Goal: Task Accomplishment & Management: Manage account settings

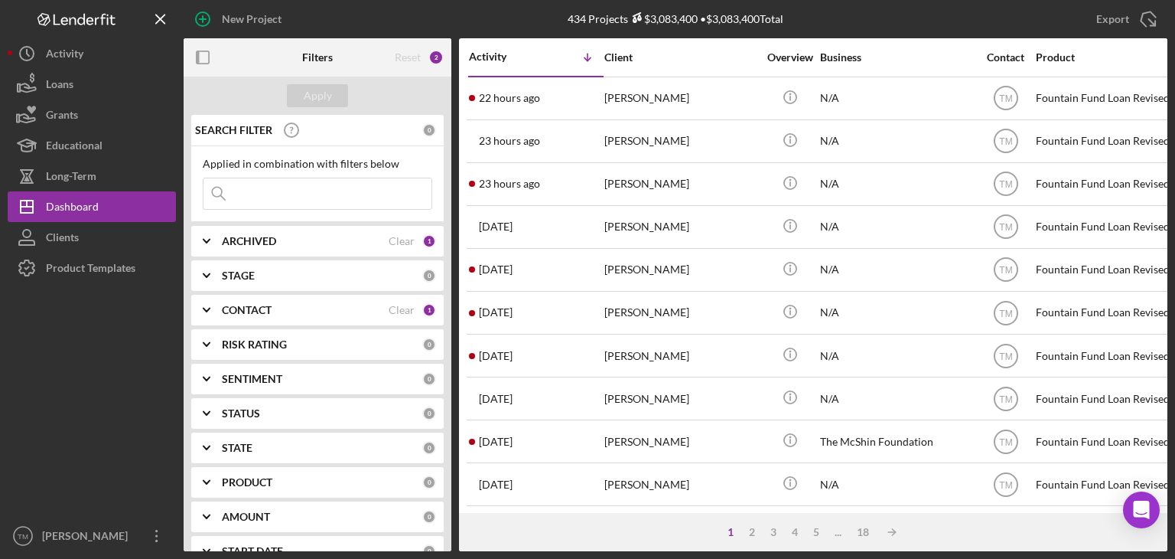
click at [255, 182] on input at bounding box center [318, 193] width 228 height 31
type input "[PERSON_NAME]"
click at [329, 96] on div "Apply" at bounding box center [318, 95] width 28 height 23
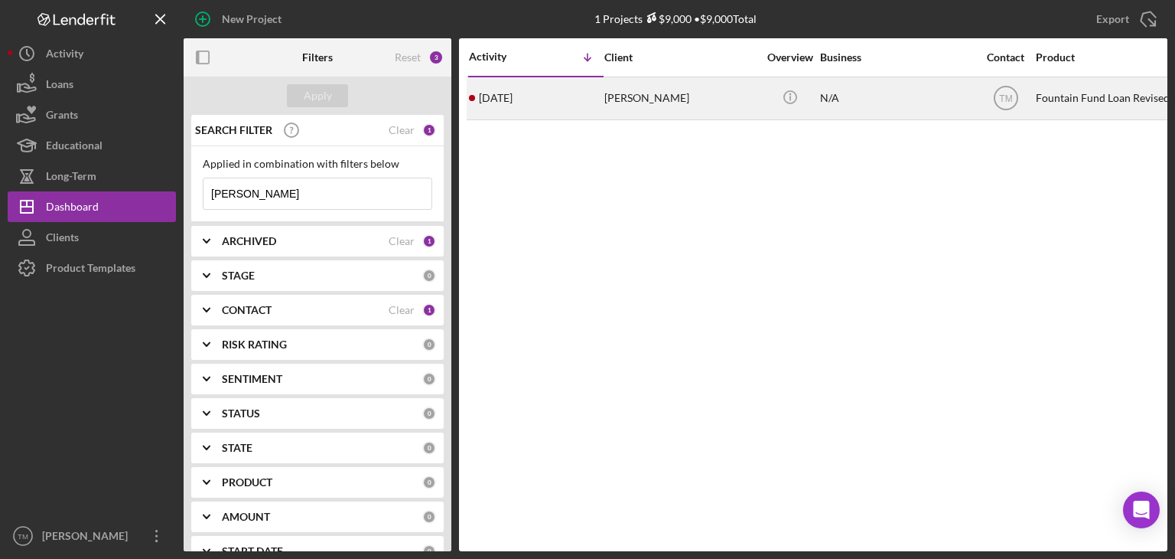
click at [652, 99] on div "[PERSON_NAME]" at bounding box center [681, 98] width 153 height 41
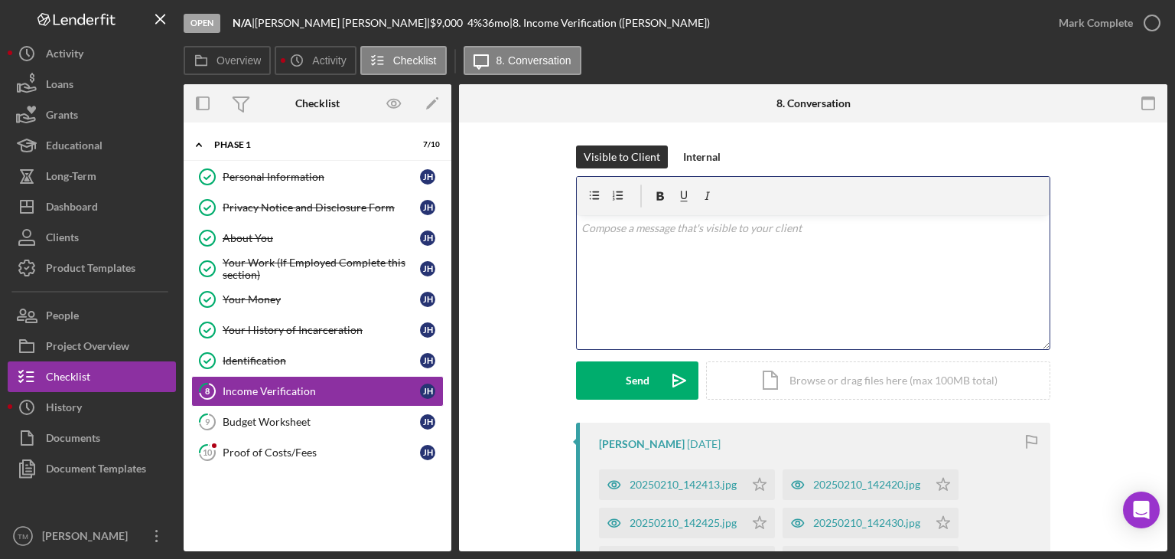
click at [597, 242] on div "v Color teal Color pink Remove color Add row above Add row below Add column bef…" at bounding box center [813, 282] width 473 height 134
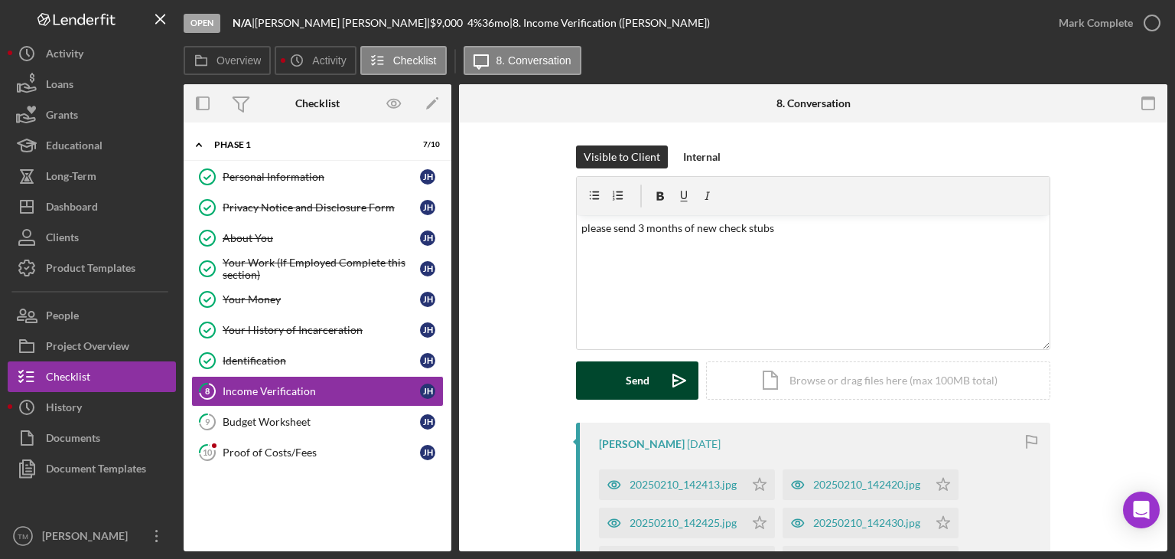
click at [632, 394] on div "Send" at bounding box center [638, 380] width 24 height 38
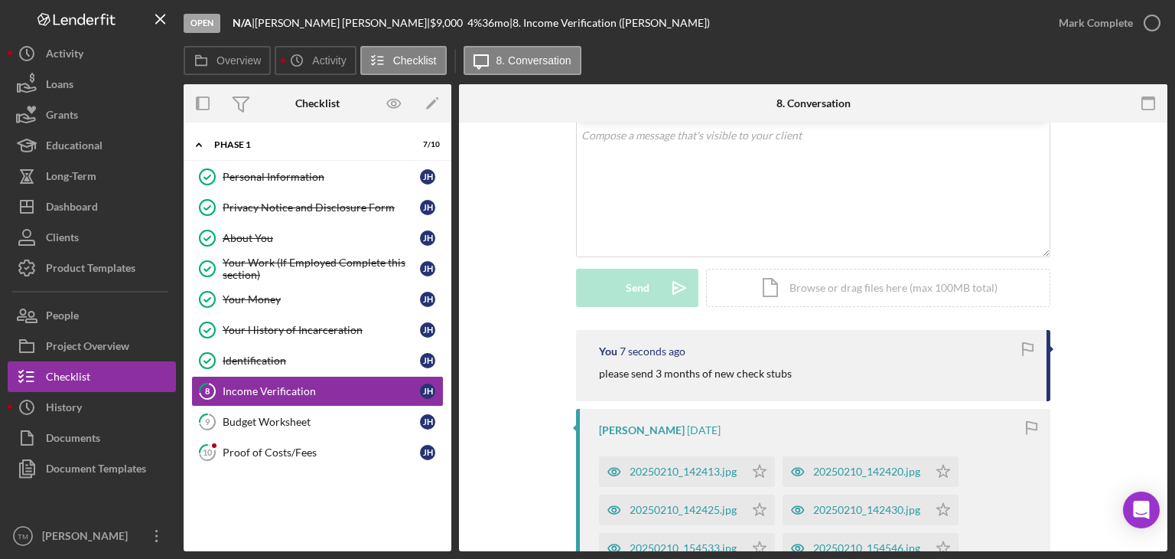
scroll to position [153, 0]
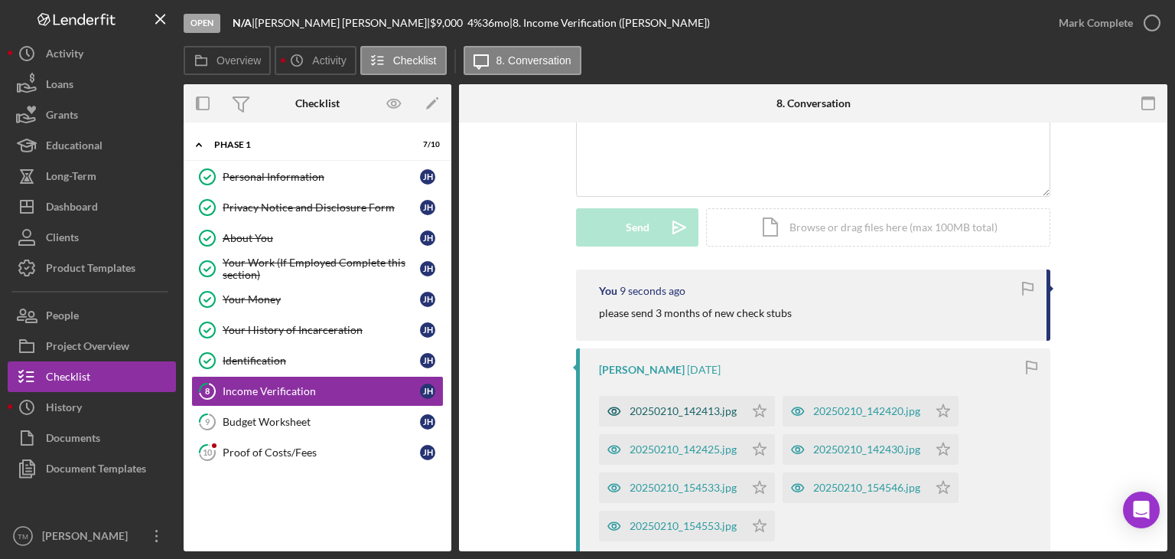
click at [712, 408] on div "20250210_142413.jpg" at bounding box center [683, 411] width 107 height 12
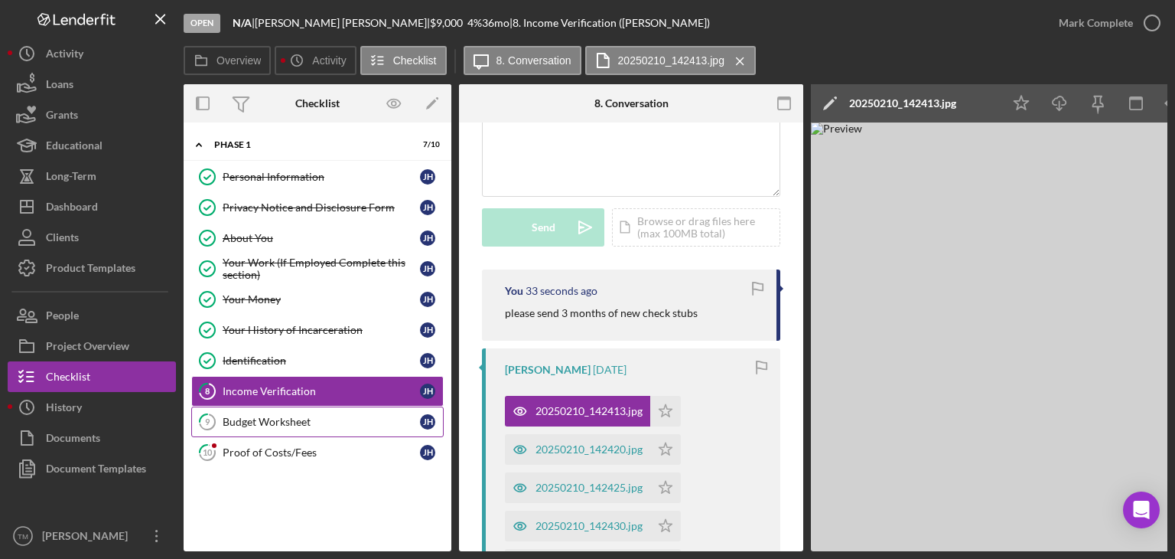
click at [266, 411] on link "9 Budget Worksheet [PERSON_NAME]" at bounding box center [317, 421] width 253 height 31
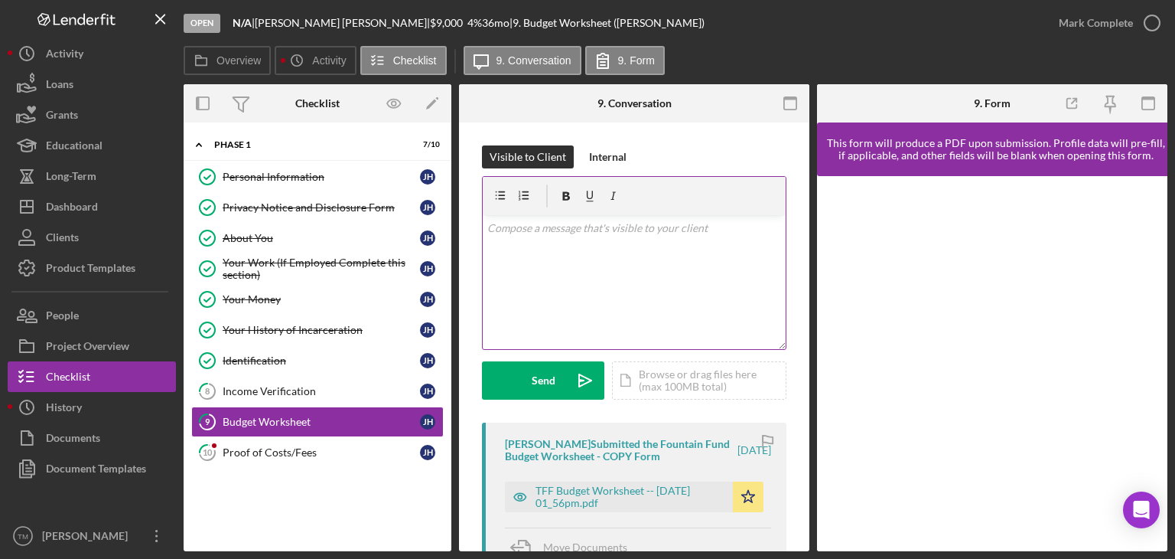
click at [517, 276] on div "v Color teal Color pink Remove color Add row above Add row below Add column bef…" at bounding box center [634, 282] width 303 height 134
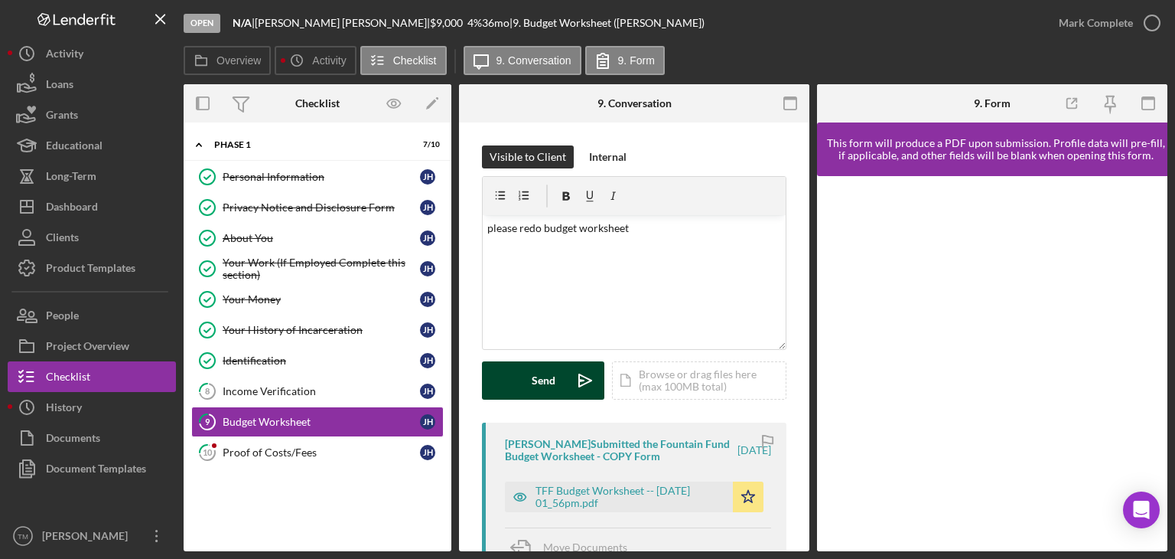
drag, startPoint x: 523, startPoint y: 380, endPoint x: 519, endPoint y: 386, distance: 7.9
click at [523, 380] on button "Send Icon/icon-invite-send" at bounding box center [543, 380] width 122 height 38
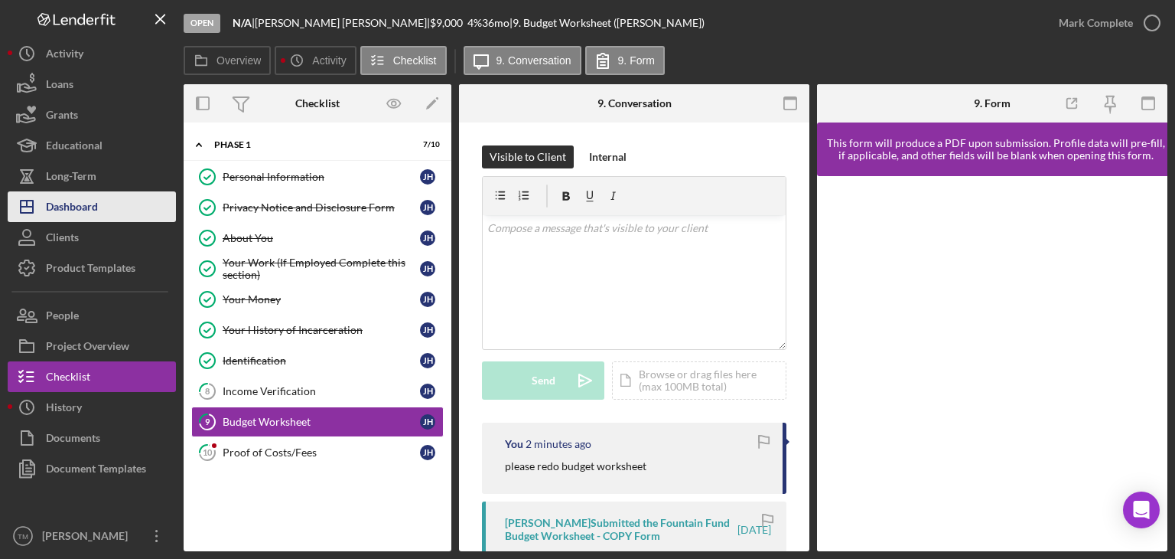
click at [73, 209] on div "Dashboard" at bounding box center [72, 208] width 52 height 34
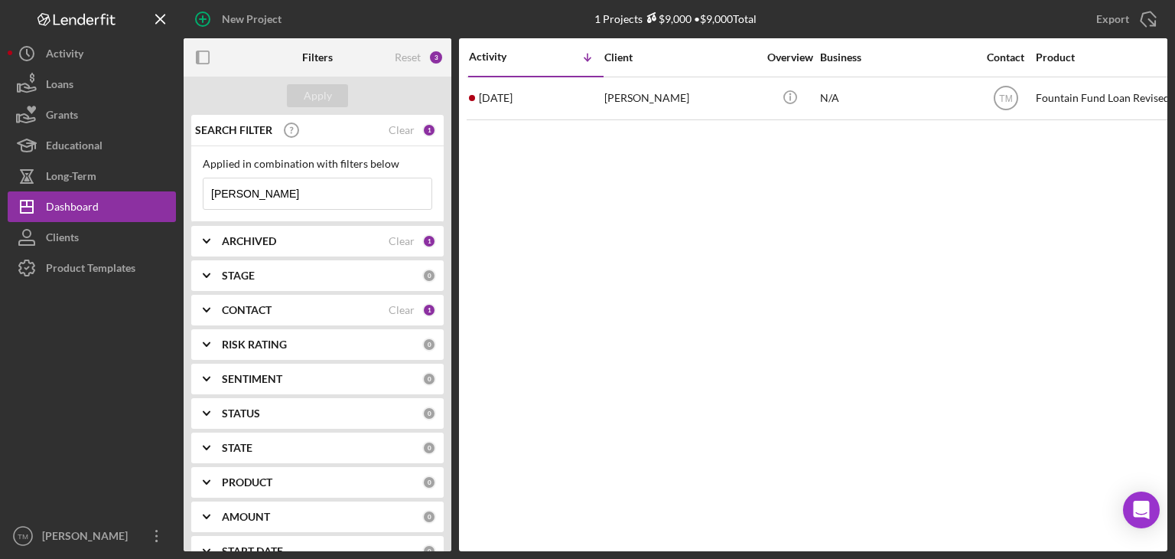
click at [249, 194] on input "[PERSON_NAME]" at bounding box center [318, 193] width 228 height 31
type input "h"
click at [321, 95] on div "Apply" at bounding box center [318, 95] width 28 height 23
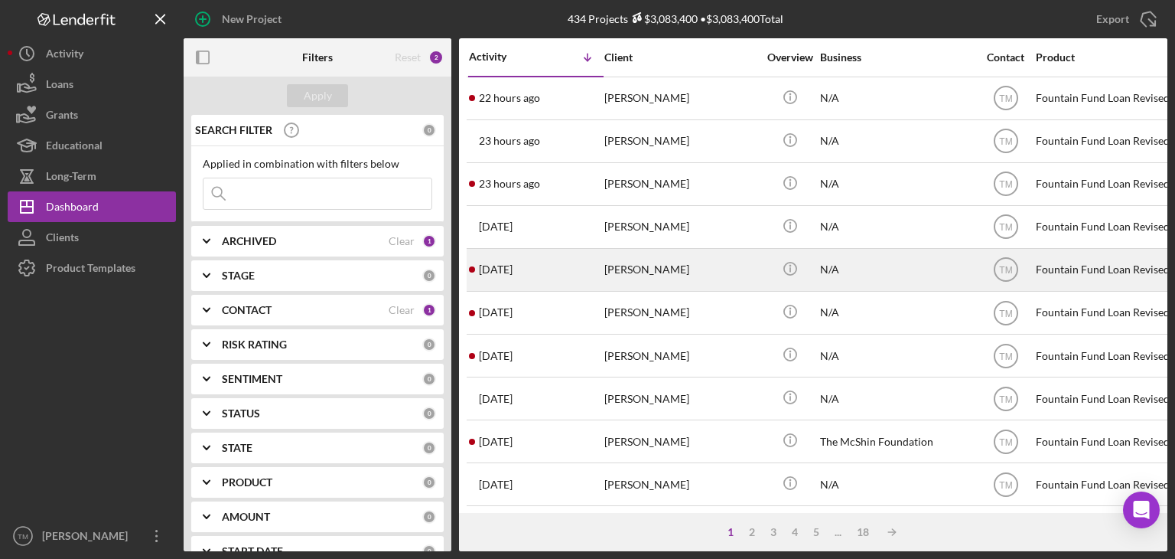
click at [644, 267] on div "[PERSON_NAME]" at bounding box center [681, 269] width 153 height 41
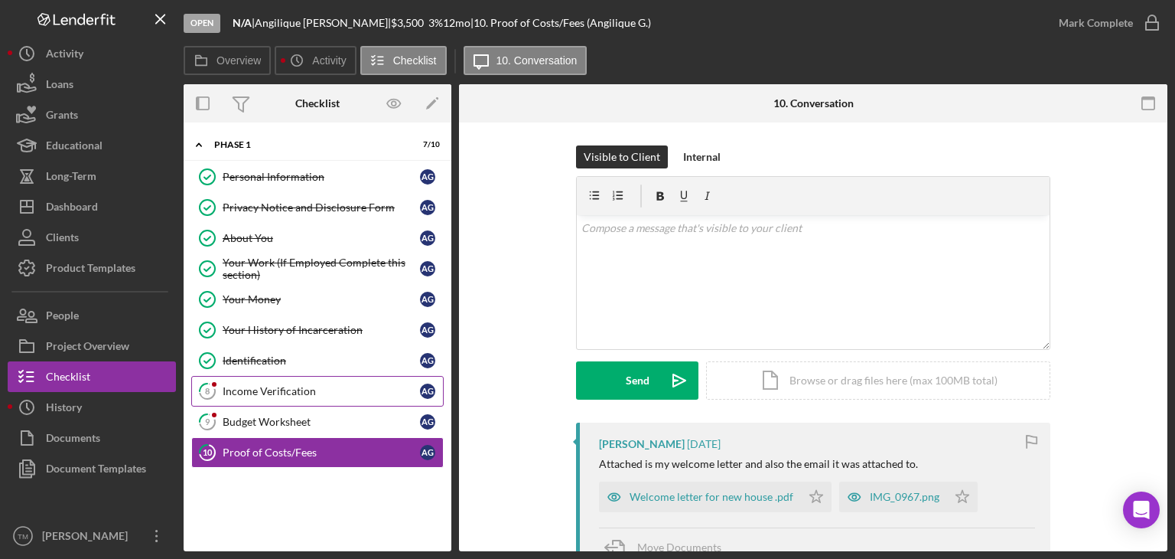
click at [253, 390] on div "Income Verification" at bounding box center [321, 391] width 197 height 12
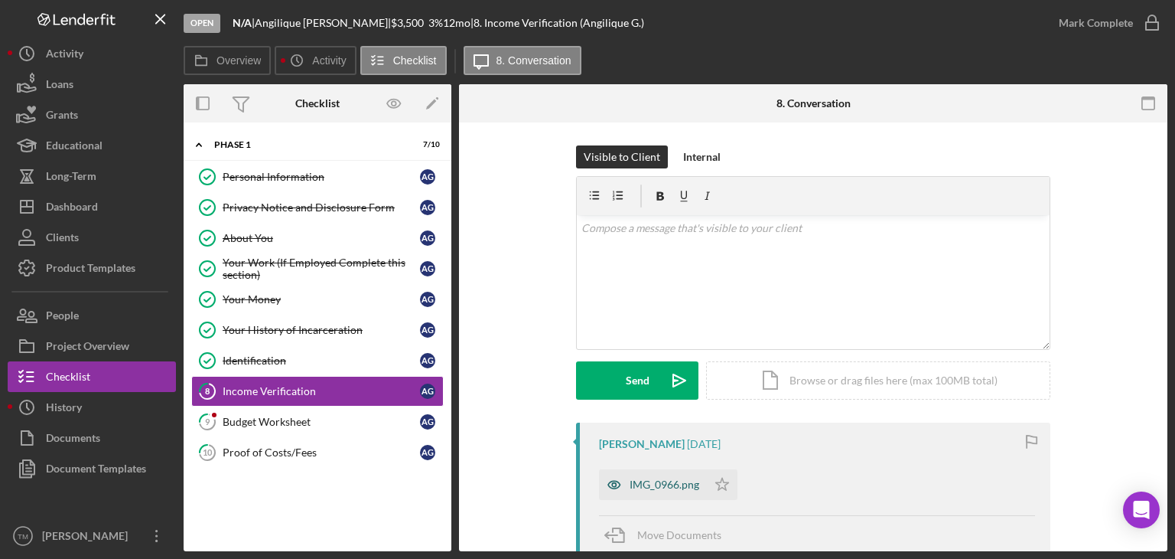
click at [670, 488] on div "IMG_0966.png" at bounding box center [665, 484] width 70 height 12
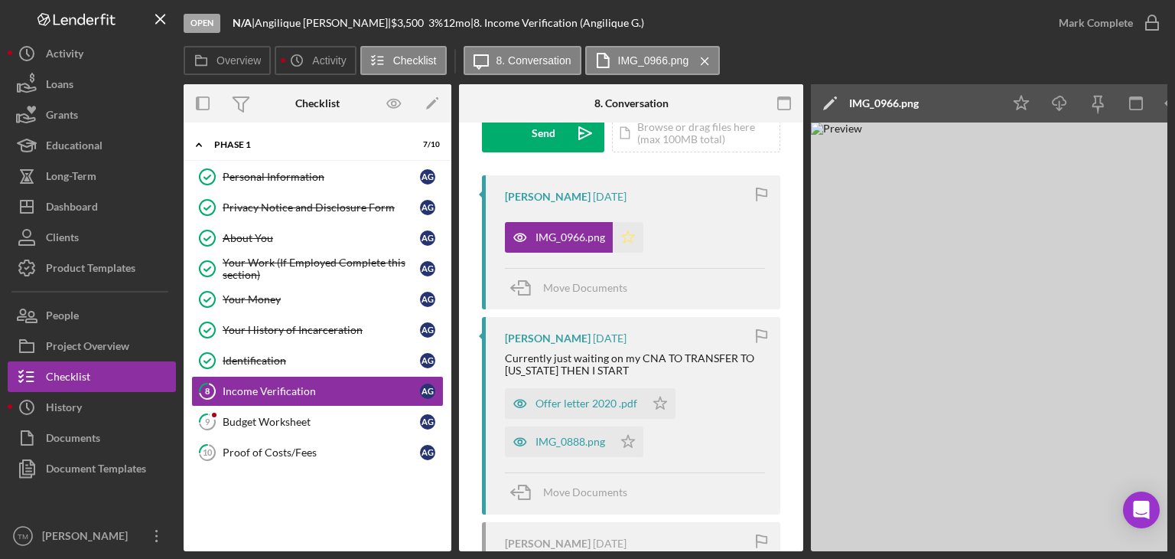
scroll to position [306, 0]
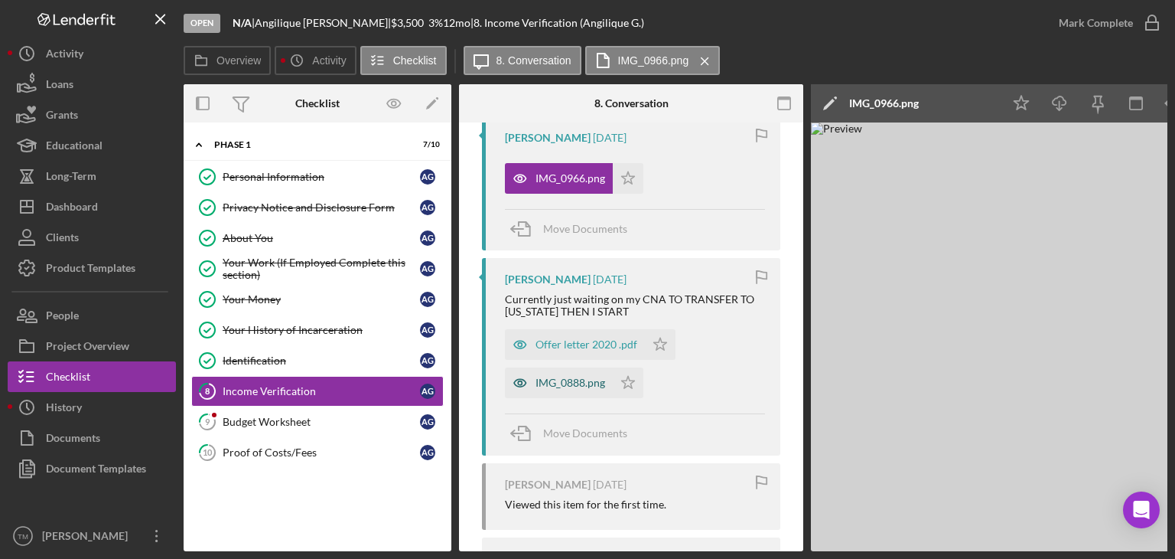
click at [578, 378] on div "IMG_0888.png" at bounding box center [571, 382] width 70 height 12
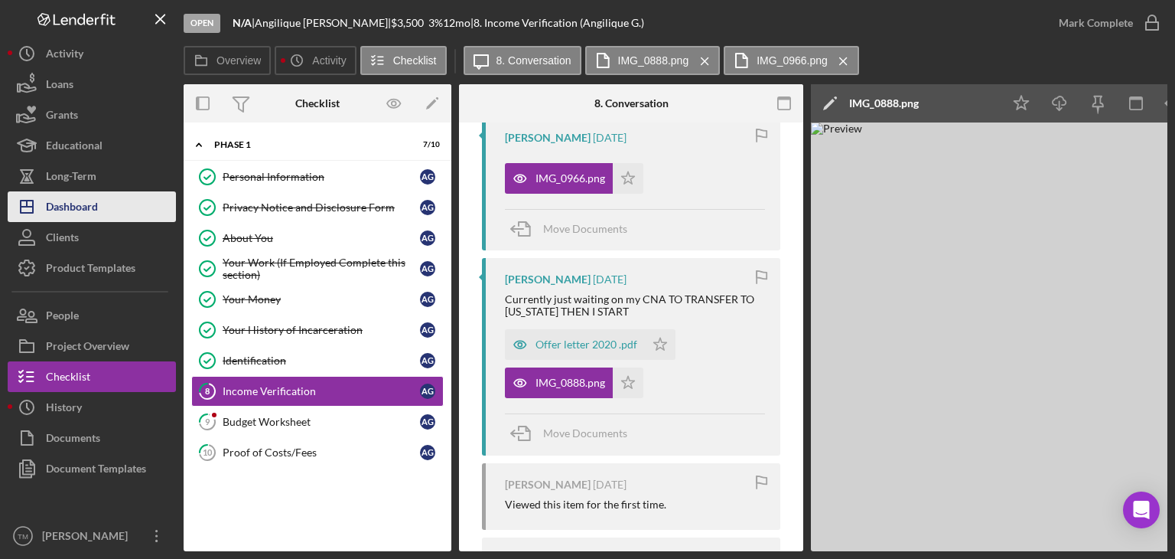
click at [87, 207] on div "Dashboard" at bounding box center [72, 208] width 52 height 34
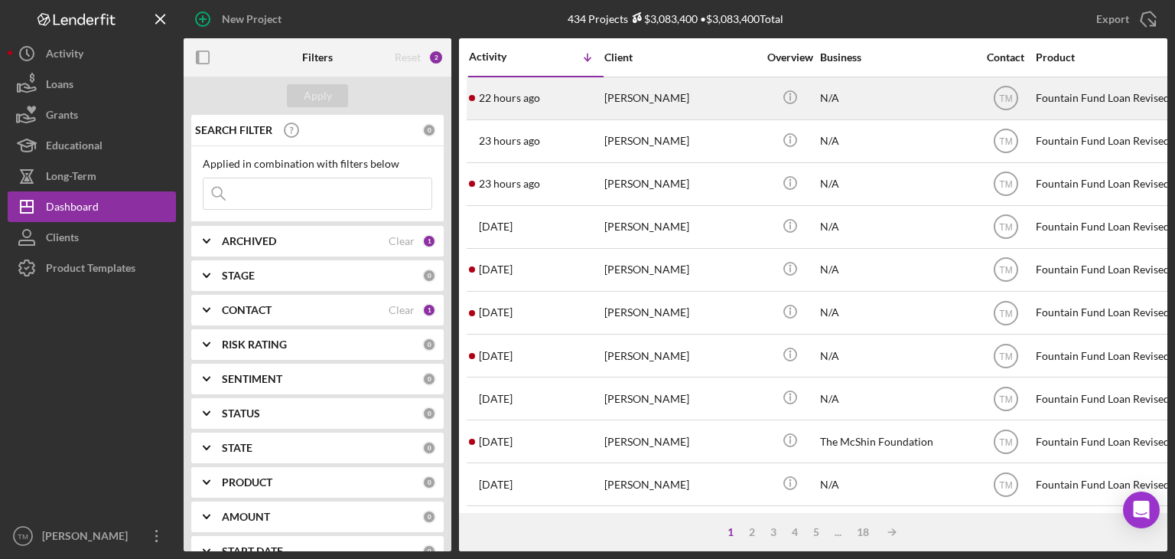
click at [647, 101] on div "[PERSON_NAME]" at bounding box center [681, 98] width 153 height 41
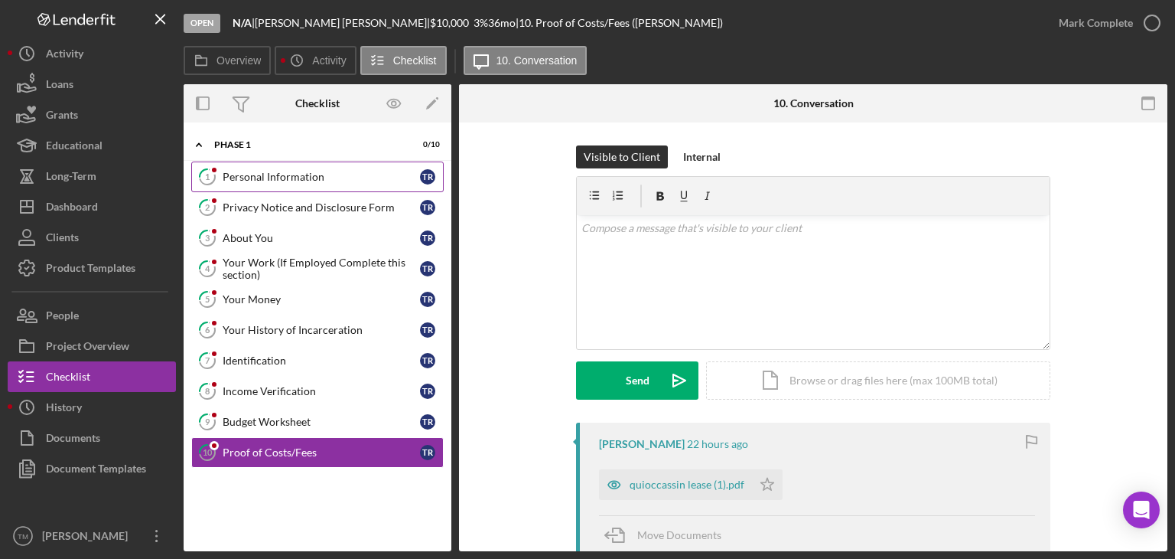
click at [270, 175] on div "Personal Information" at bounding box center [321, 177] width 197 height 12
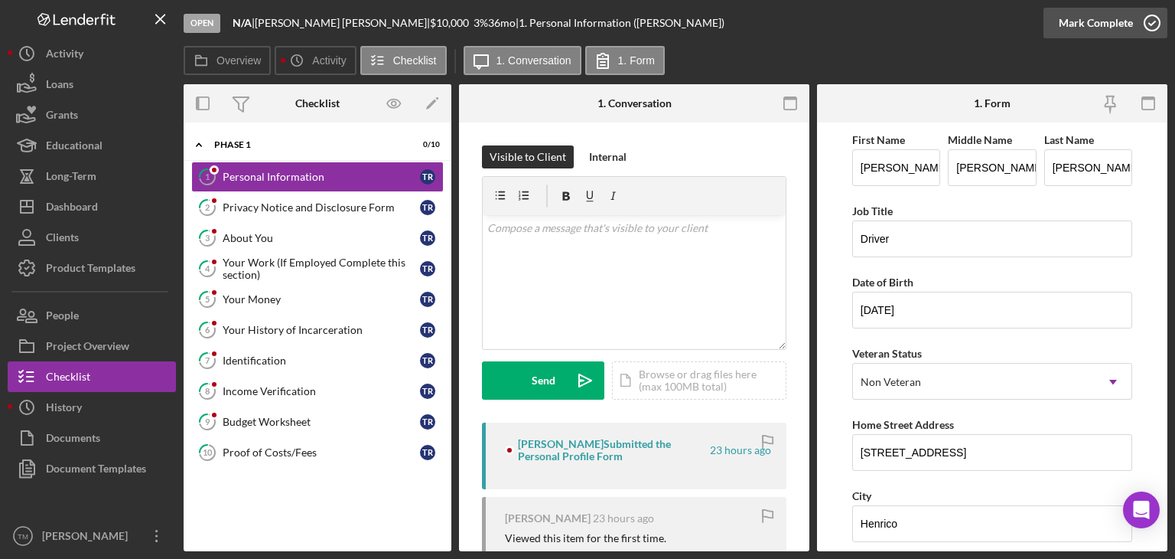
click at [1145, 31] on icon "button" at bounding box center [1152, 23] width 38 height 38
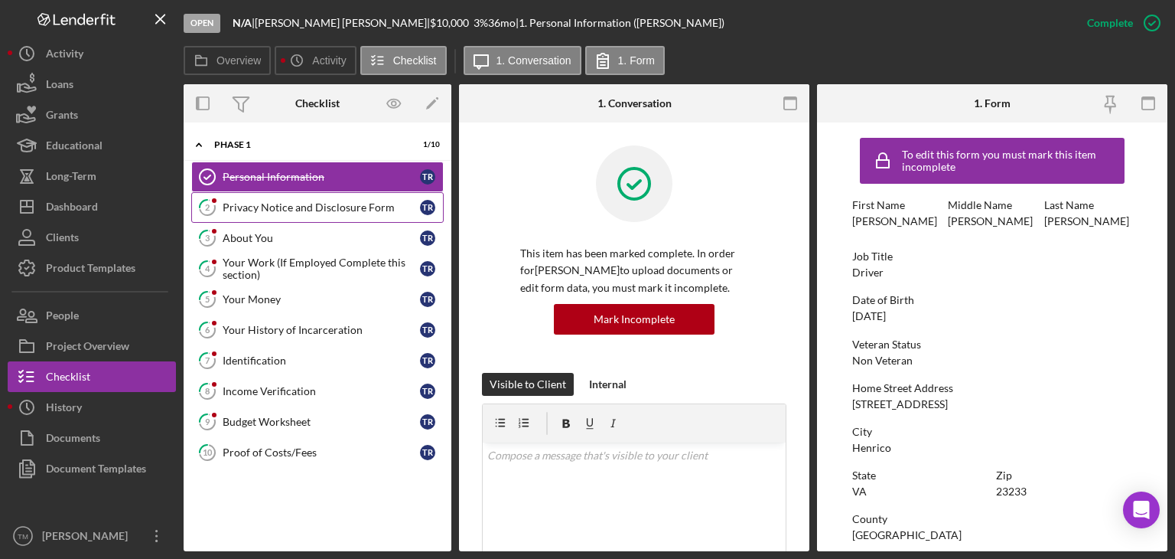
click at [254, 204] on div "Privacy Notice and Disclosure Form" at bounding box center [321, 207] width 197 height 12
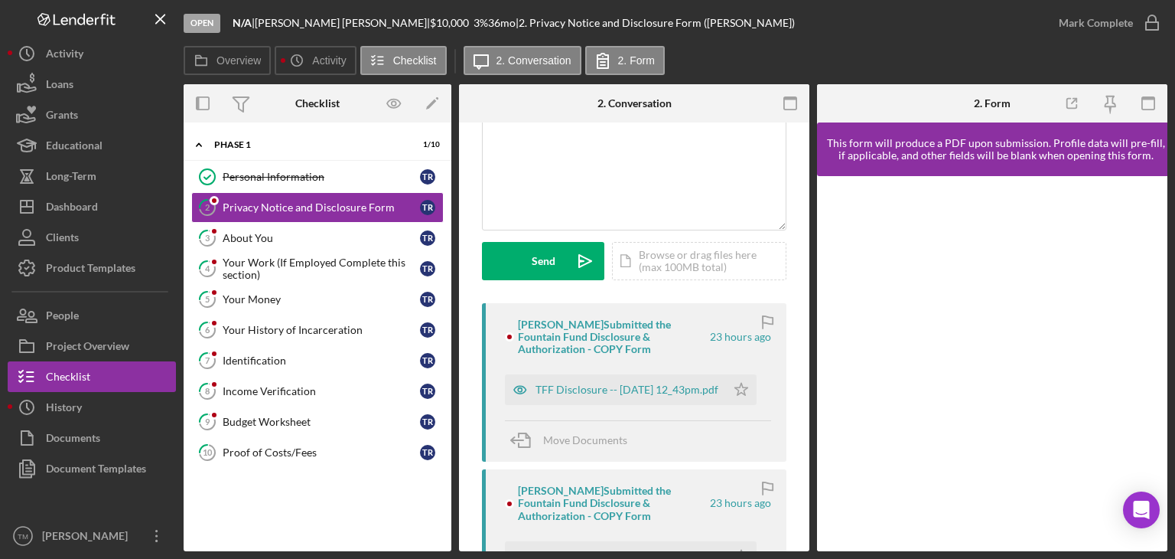
scroll to position [153, 0]
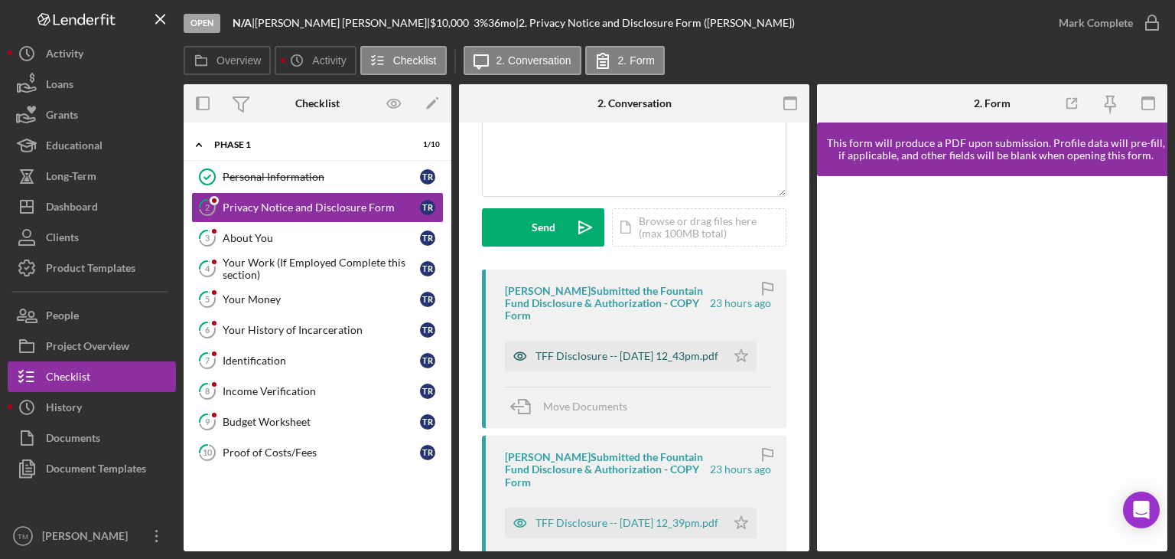
click at [643, 350] on div "TFF Disclosure -- [DATE] 12_43pm.pdf" at bounding box center [627, 356] width 183 height 12
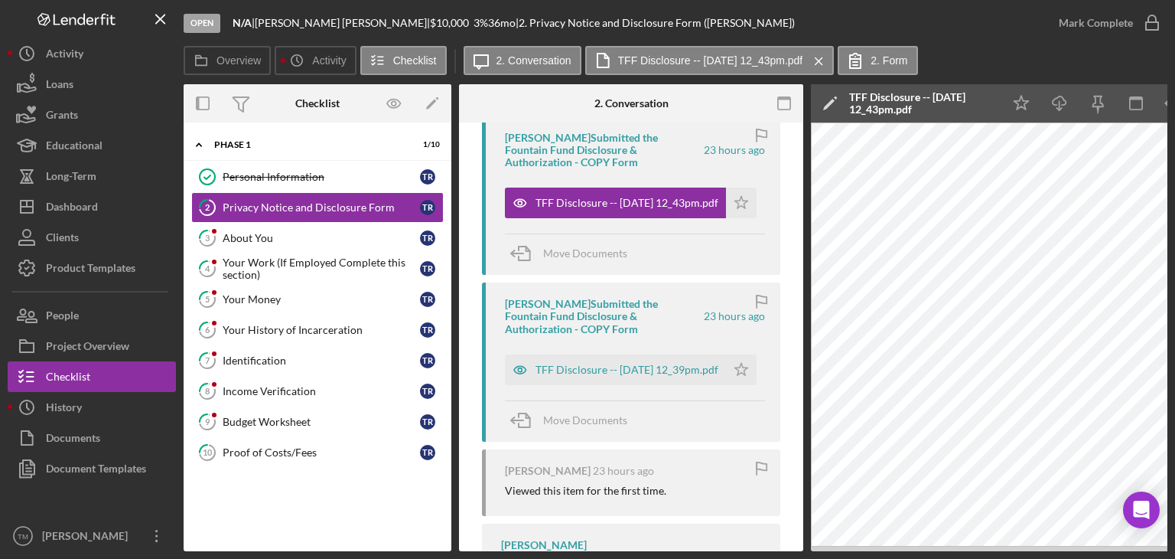
scroll to position [230, 0]
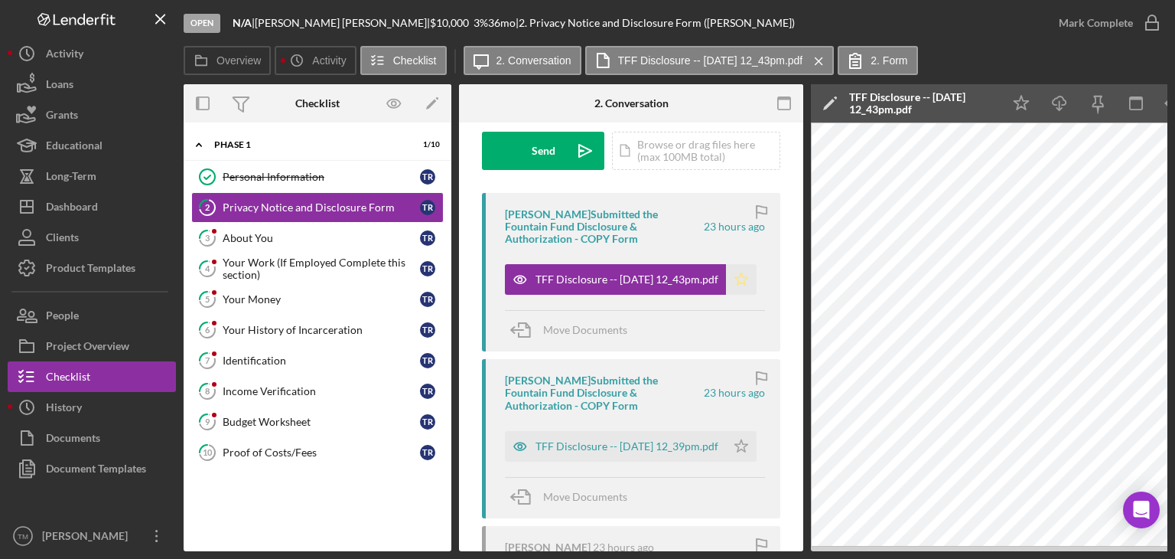
click at [741, 281] on polygon "button" at bounding box center [741, 278] width 13 height 12
click at [1096, 33] on div "Mark Complete" at bounding box center [1096, 23] width 74 height 31
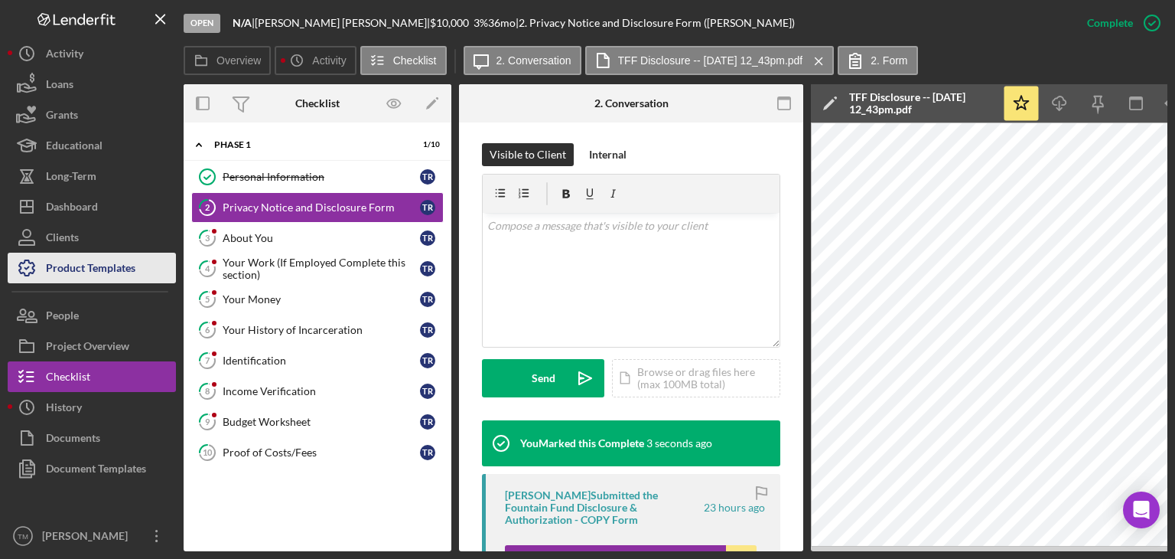
scroll to position [456, 0]
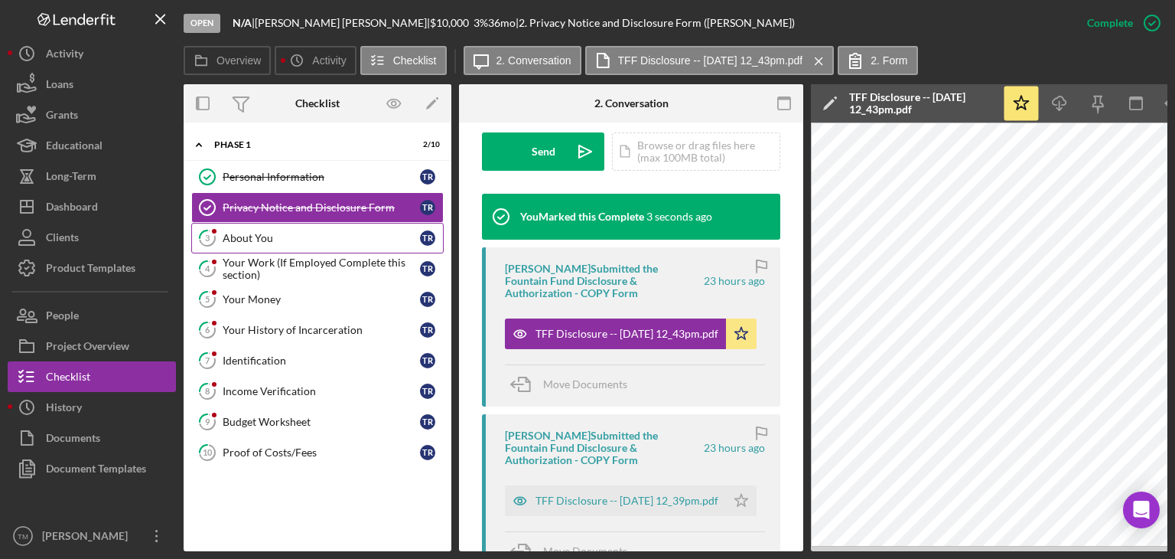
click at [241, 245] on link "3 About You T R" at bounding box center [317, 238] width 253 height 31
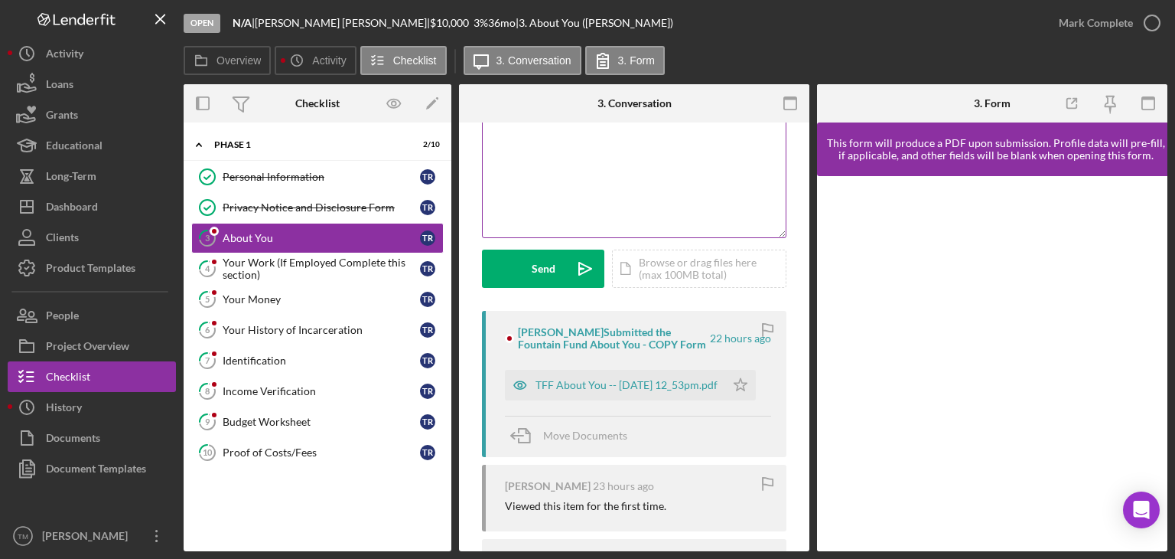
scroll to position [209, 0]
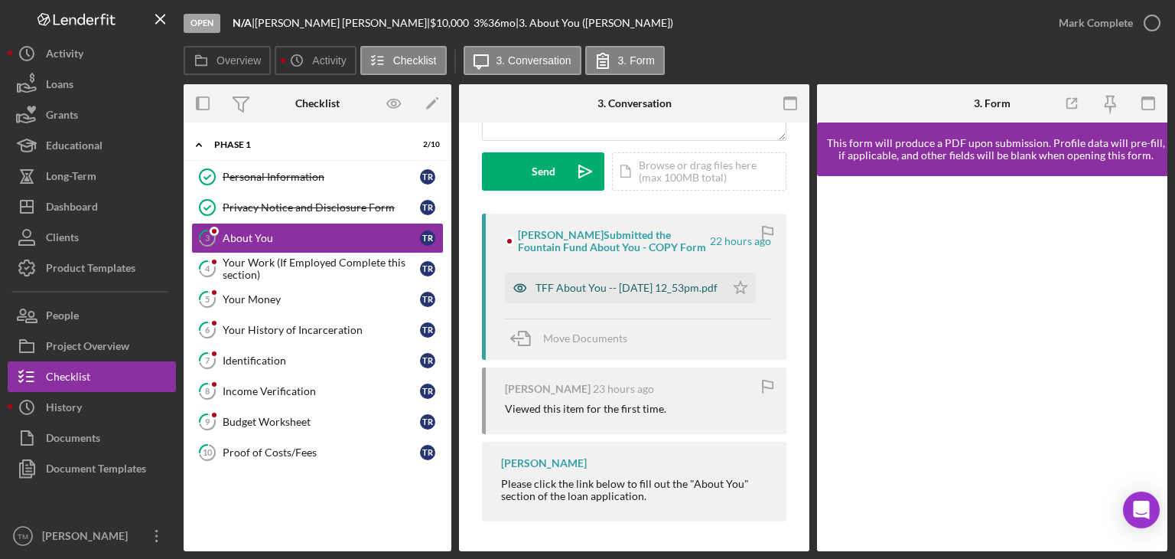
click at [591, 293] on div "TFF About You -- [DATE] 12_53pm.pdf" at bounding box center [627, 288] width 182 height 12
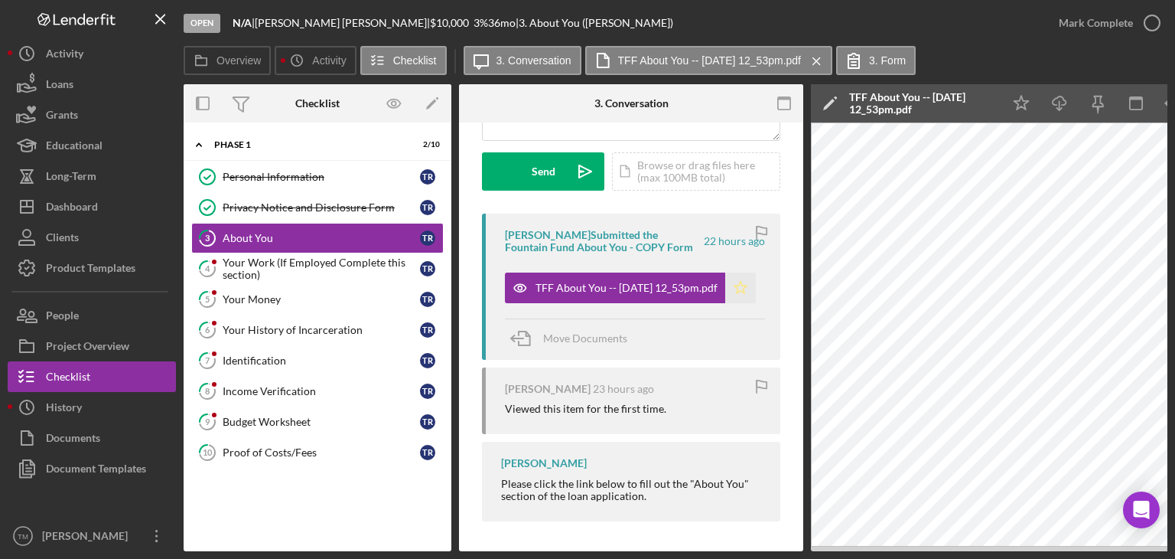
click at [734, 287] on icon "Icon/Star" at bounding box center [740, 287] width 31 height 31
click at [1133, 20] on icon "button" at bounding box center [1152, 23] width 38 height 38
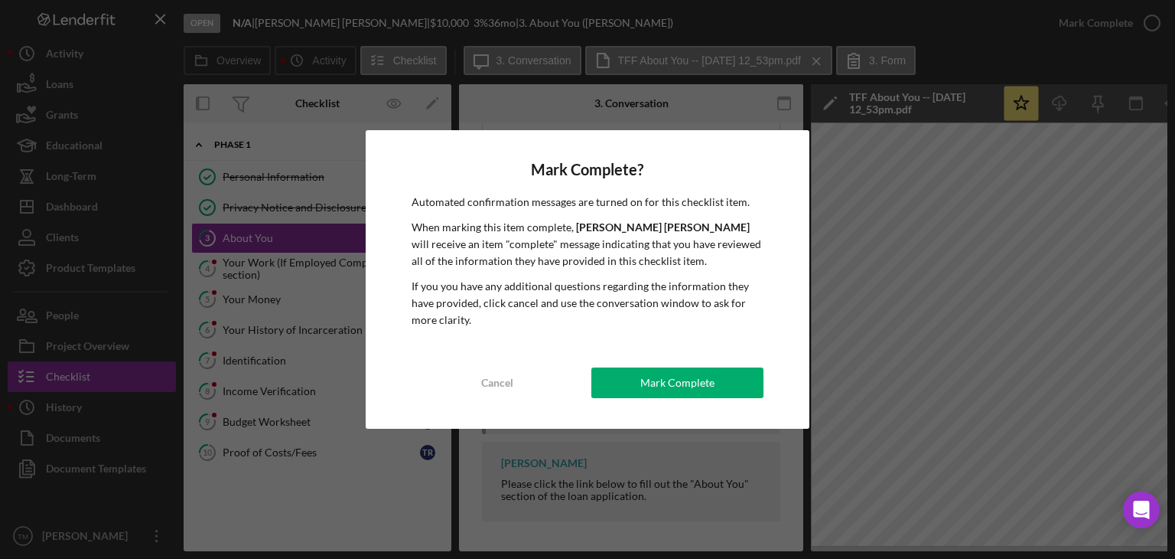
click at [1148, 21] on div "Mark Complete? Automated confirmation messages are turned on for this checklist…" at bounding box center [587, 279] width 1175 height 559
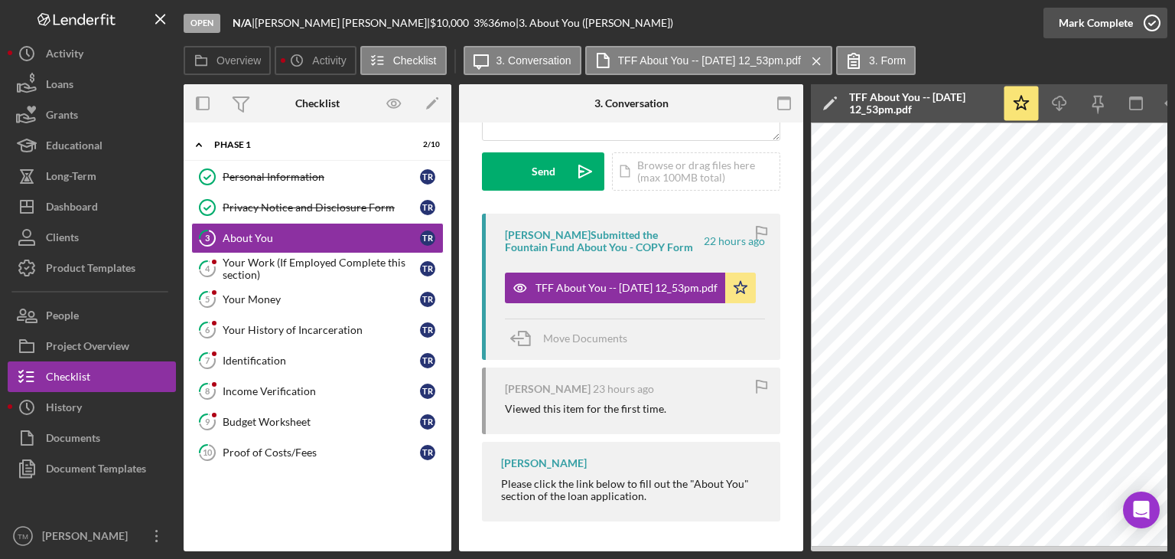
click at [1154, 22] on icon "button" at bounding box center [1152, 23] width 38 height 38
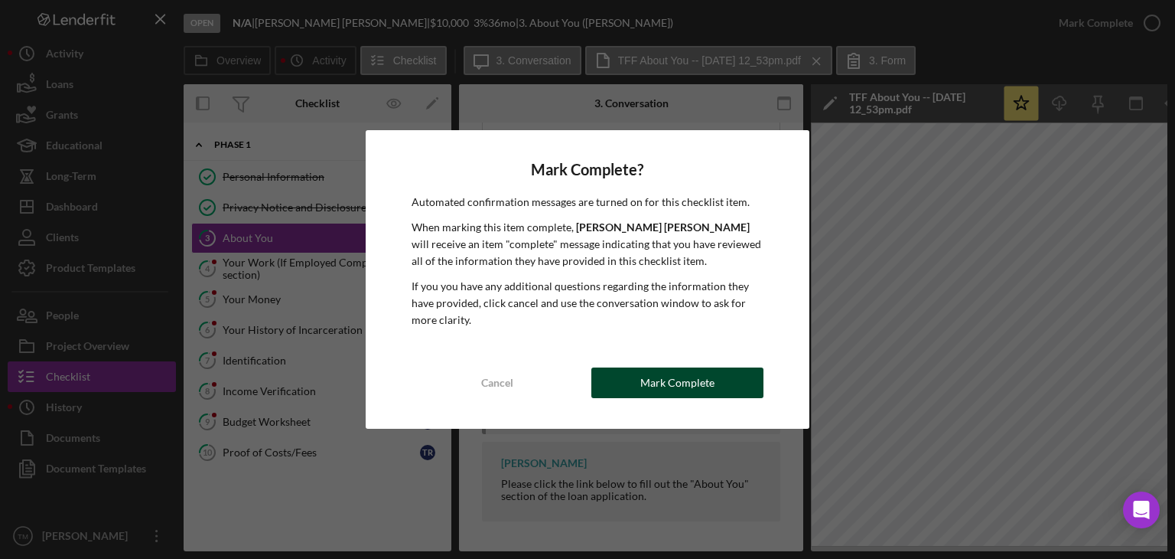
click at [713, 377] on button "Mark Complete" at bounding box center [677, 382] width 172 height 31
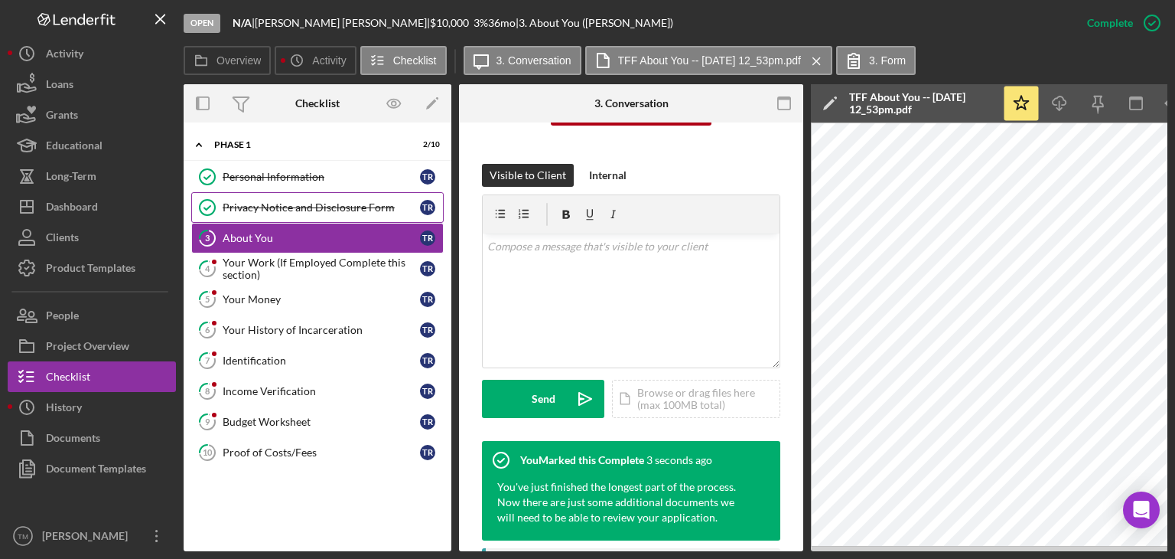
scroll to position [437, 0]
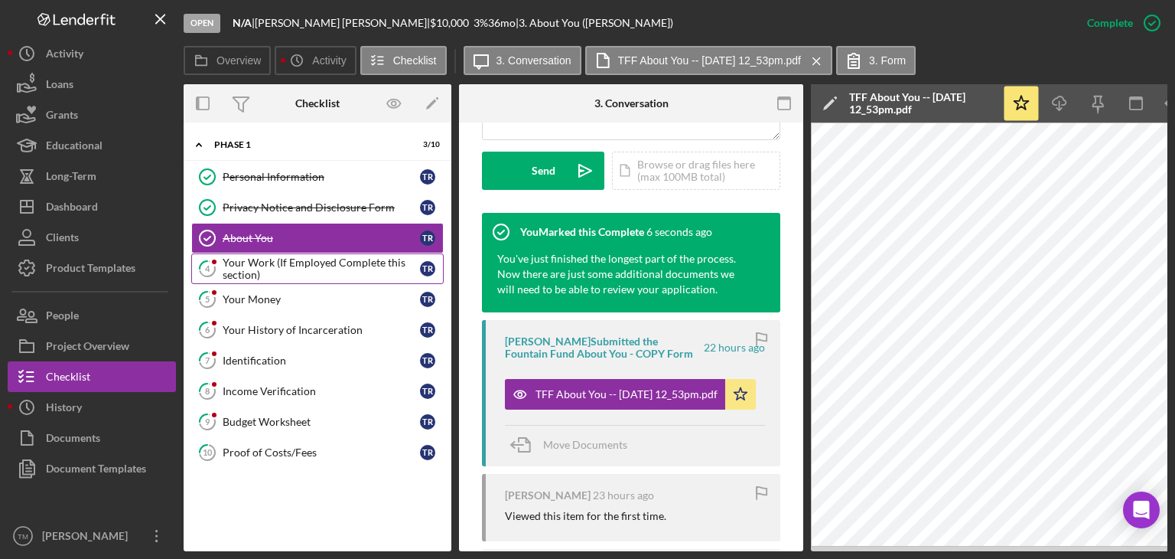
click at [259, 266] on div "Your Work (If Employed Complete this section)" at bounding box center [321, 268] width 197 height 24
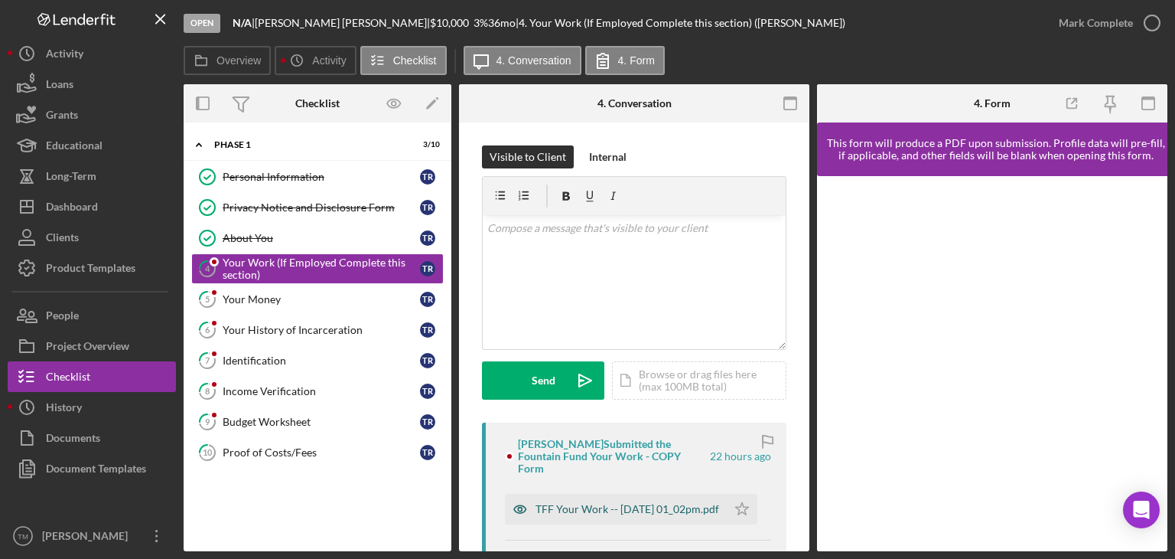
click at [627, 503] on div "TFF Your Work -- [DATE] 01_02pm.pdf" at bounding box center [628, 509] width 184 height 12
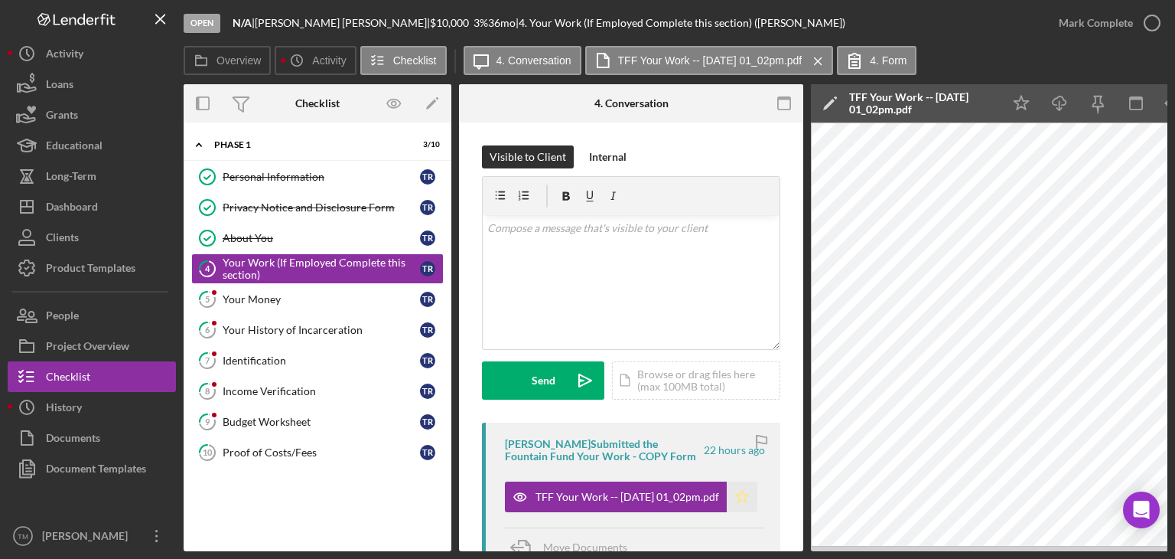
click at [732, 497] on icon "Icon/Star" at bounding box center [742, 496] width 31 height 31
click at [1092, 31] on div "Mark Complete" at bounding box center [1096, 23] width 74 height 31
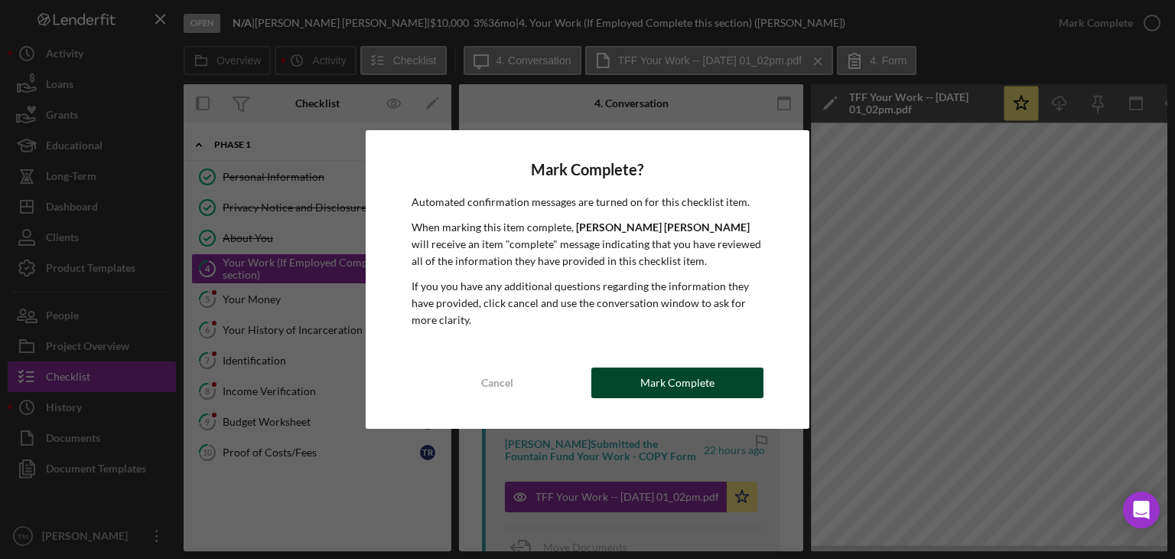
click at [689, 378] on div "Mark Complete" at bounding box center [677, 382] width 74 height 31
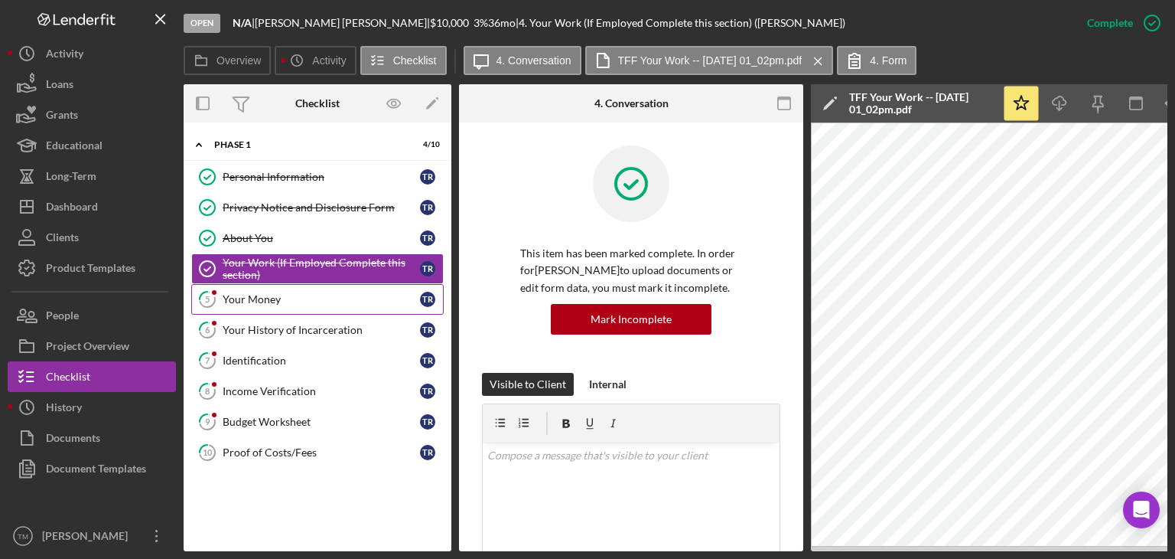
click at [239, 297] on div "Your Money" at bounding box center [321, 299] width 197 height 12
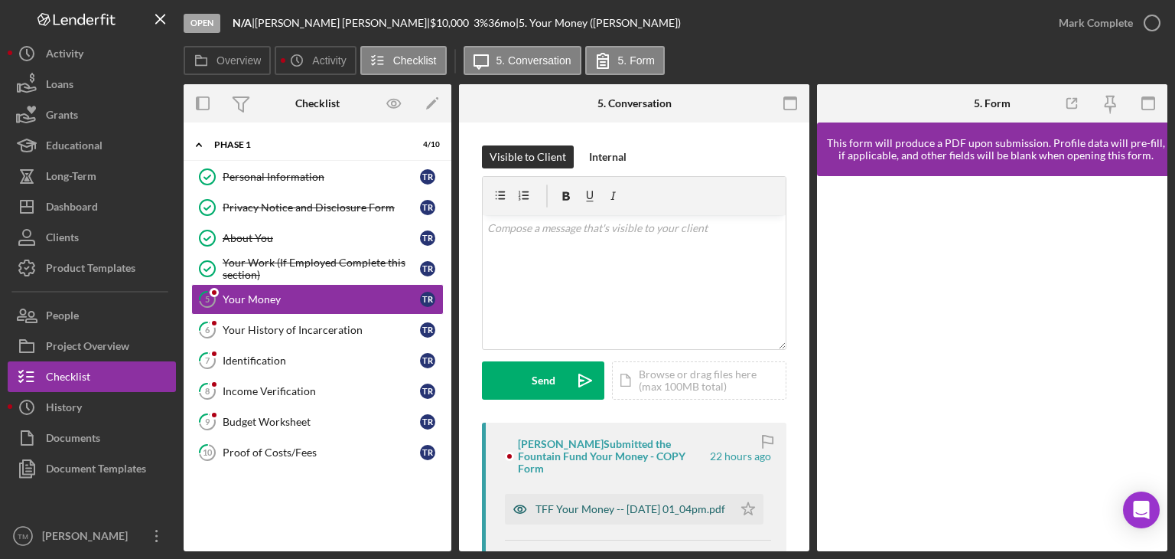
click at [574, 512] on div "TFF Your Money -- [DATE] 01_04pm.pdf" at bounding box center [631, 509] width 190 height 12
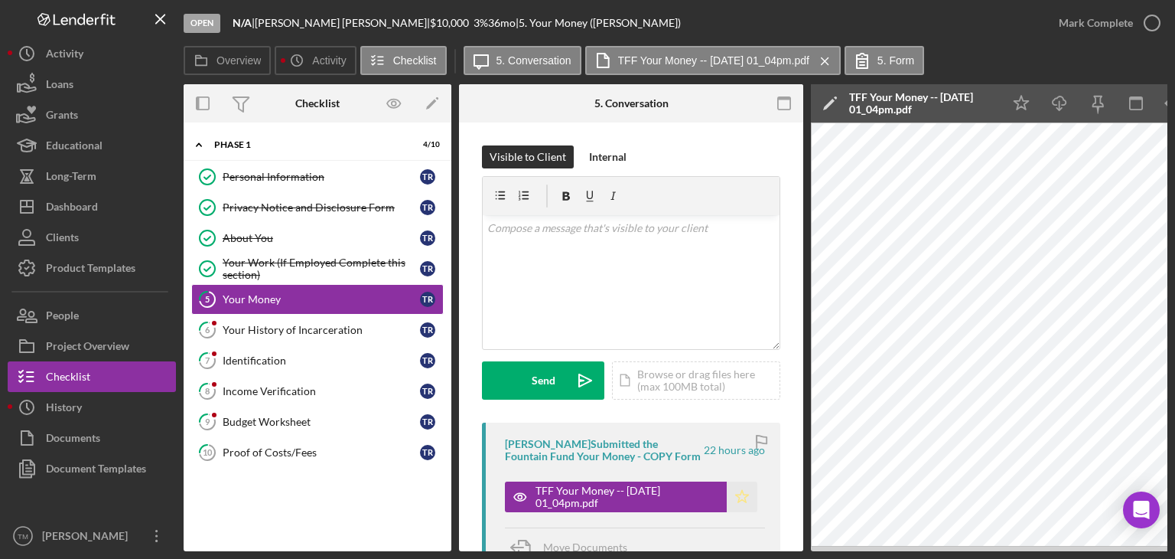
click at [736, 497] on icon "Icon/Star" at bounding box center [742, 496] width 31 height 31
click at [1102, 21] on div "Mark Complete" at bounding box center [1096, 23] width 74 height 31
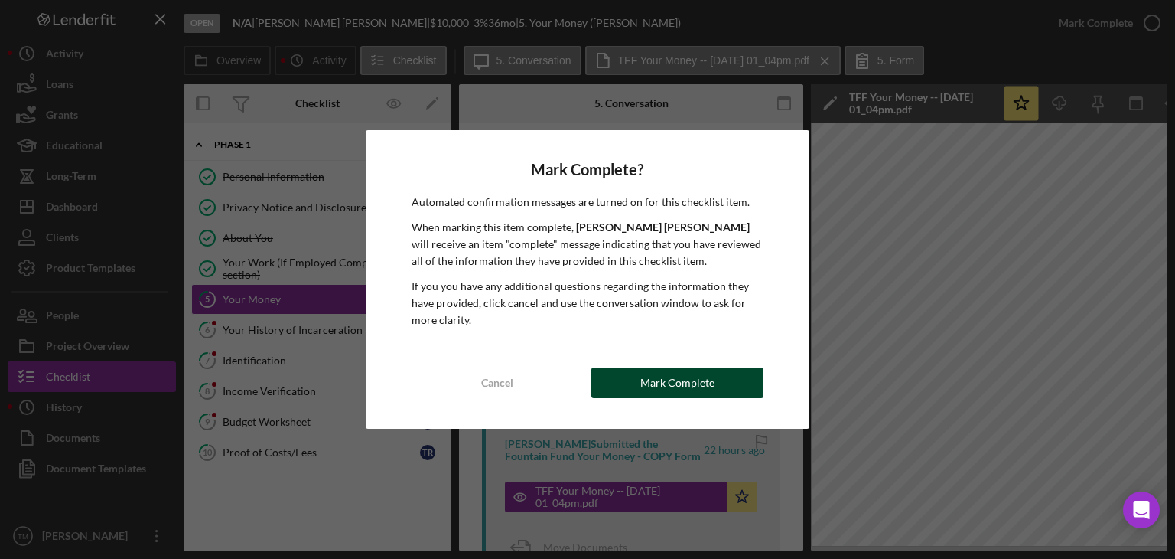
click at [713, 374] on button "Mark Complete" at bounding box center [677, 382] width 172 height 31
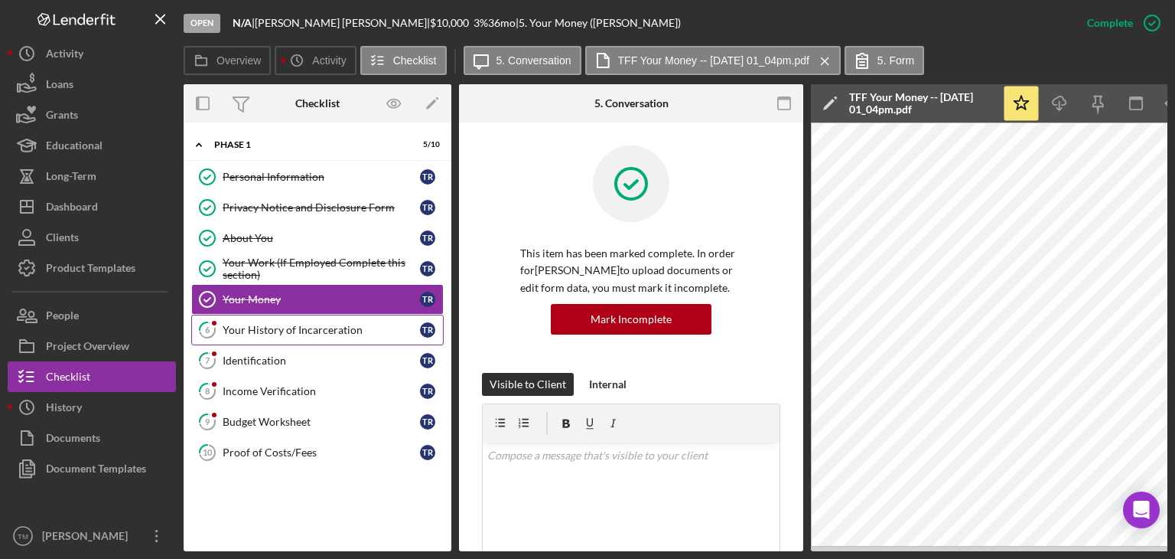
click at [285, 328] on div "Your History of Incarceration" at bounding box center [321, 330] width 197 height 12
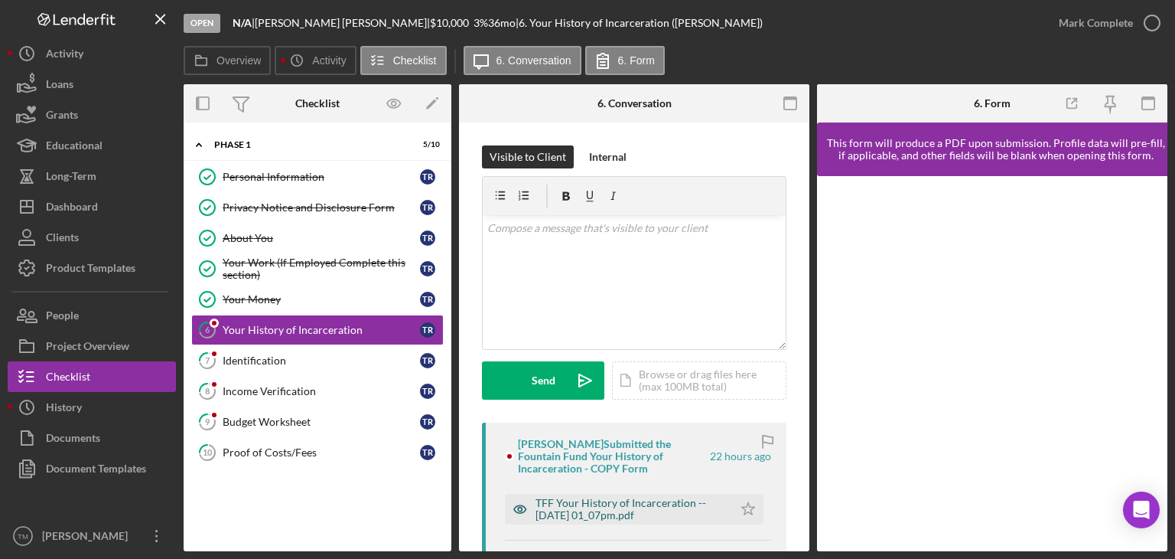
click at [582, 512] on div "TFF Your History of Incarceration -- [DATE] 01_07pm.pdf" at bounding box center [631, 509] width 190 height 24
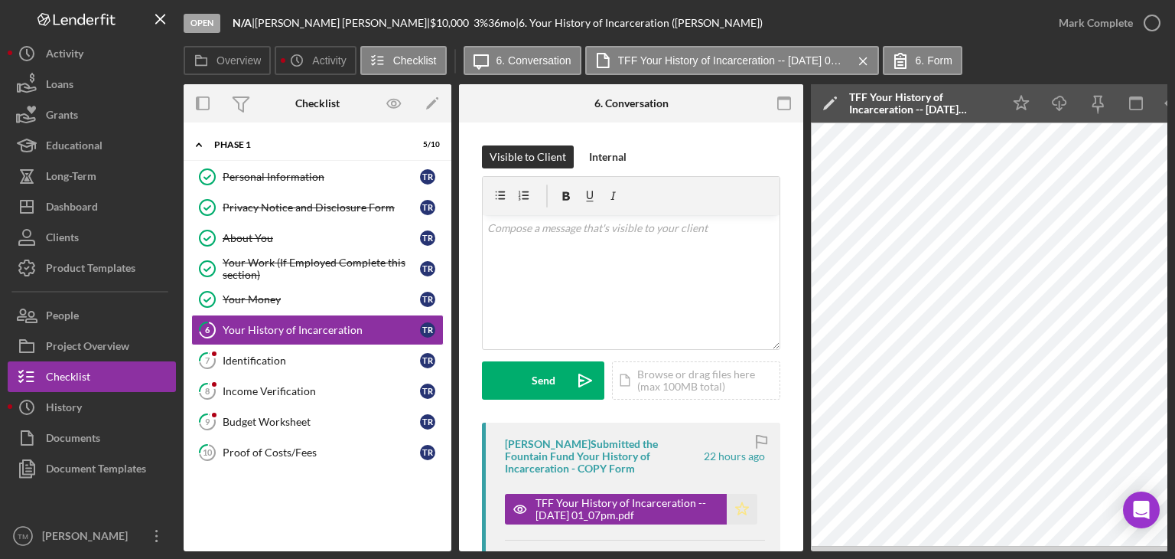
click at [738, 506] on icon "Icon/Star" at bounding box center [742, 509] width 31 height 31
click at [1112, 31] on div "Mark Complete" at bounding box center [1096, 23] width 74 height 31
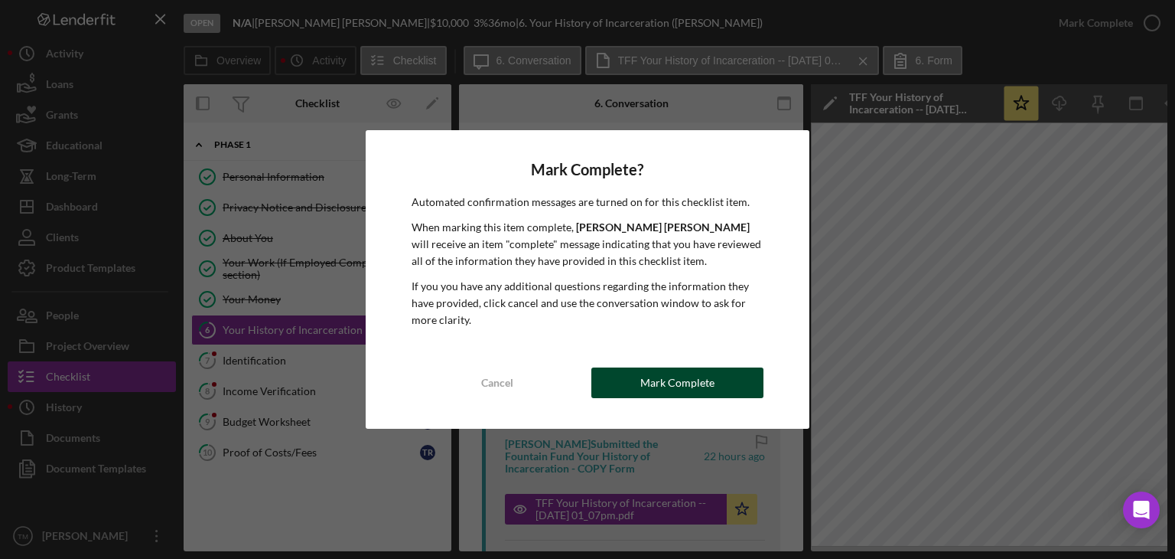
click at [679, 387] on div "Mark Complete" at bounding box center [677, 382] width 74 height 31
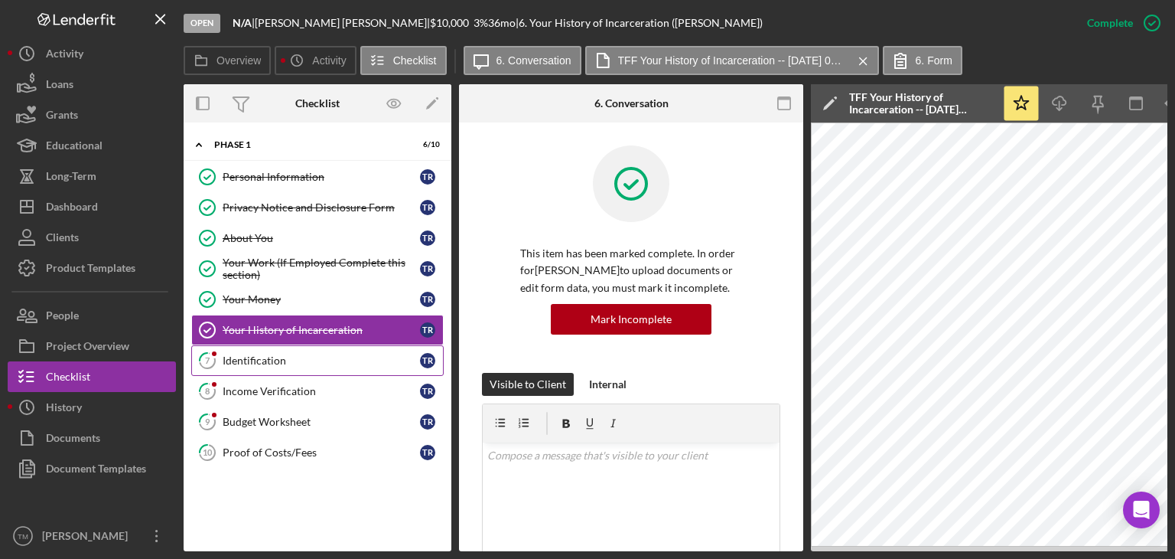
click at [242, 362] on div "Identification" at bounding box center [321, 360] width 197 height 12
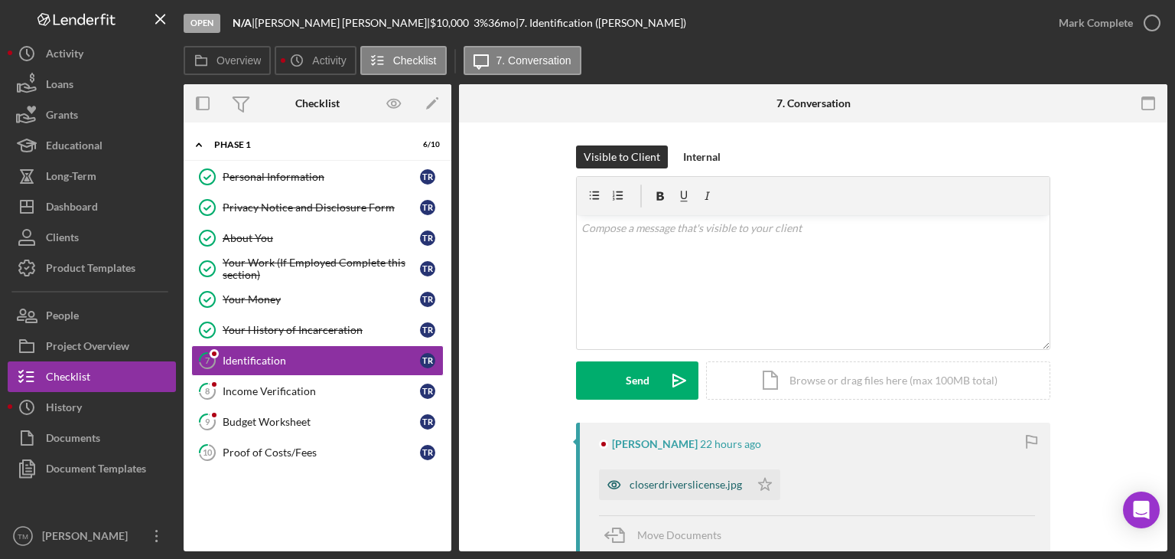
click at [650, 481] on div "closerdriverslicense.jpg" at bounding box center [686, 484] width 112 height 12
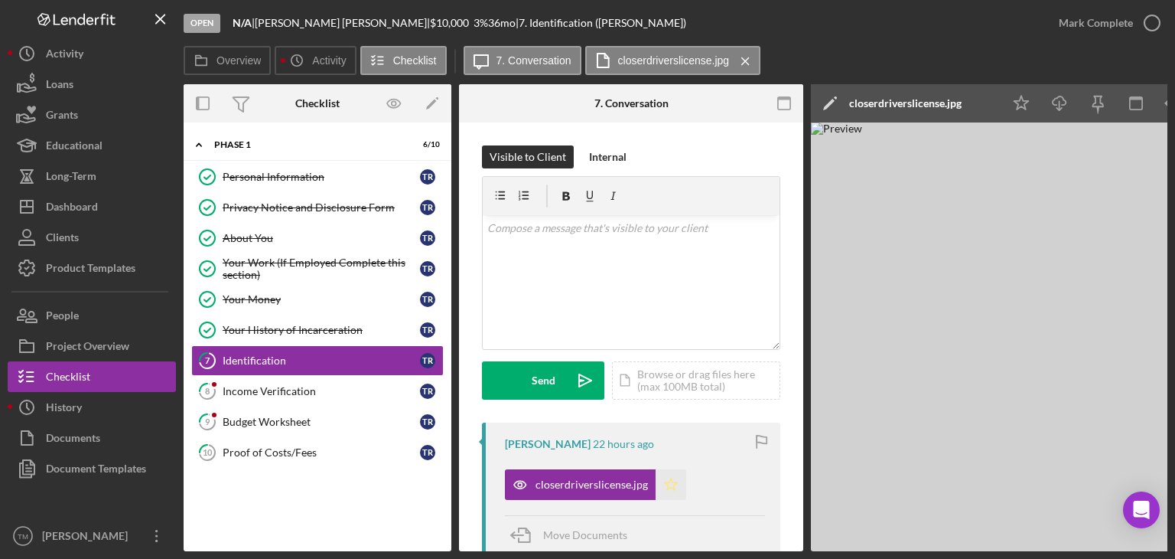
click at [665, 483] on icon "Icon/Star" at bounding box center [671, 484] width 31 height 31
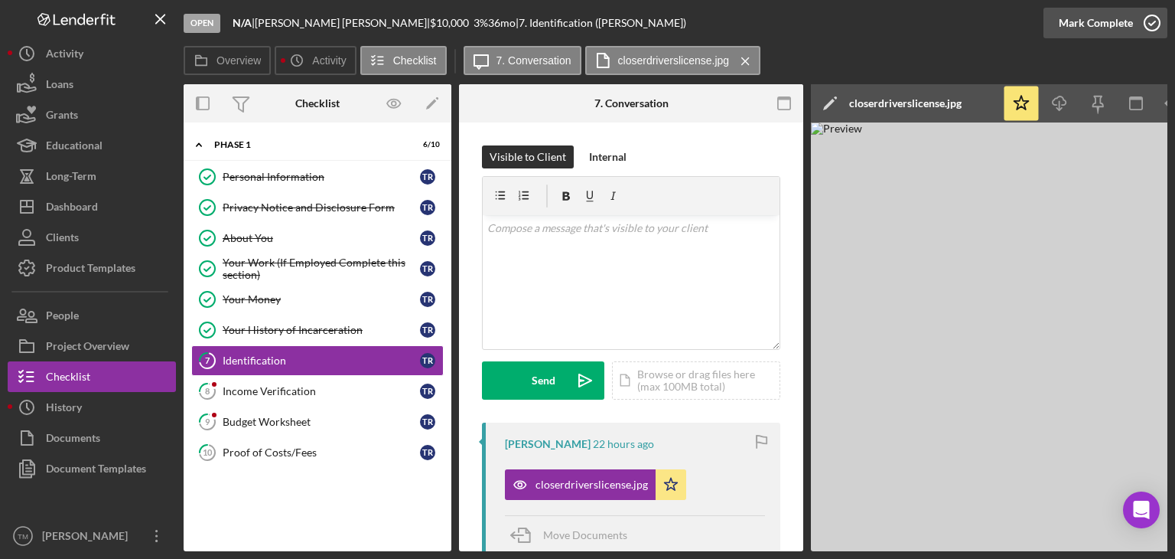
click at [1111, 28] on div "Mark Complete" at bounding box center [1096, 23] width 74 height 31
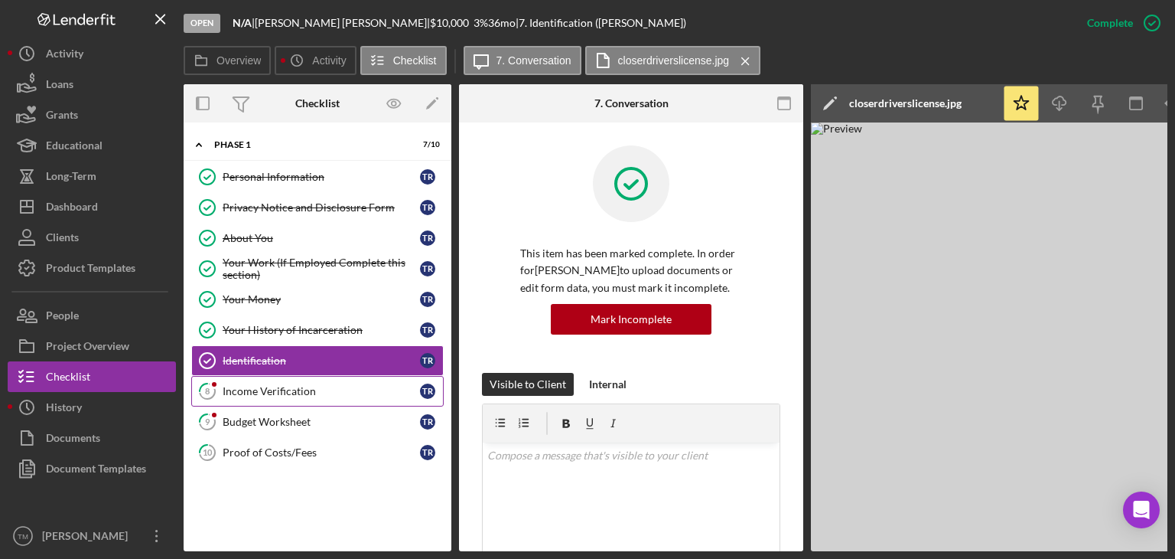
click at [261, 389] on div "Income Verification" at bounding box center [321, 391] width 197 height 12
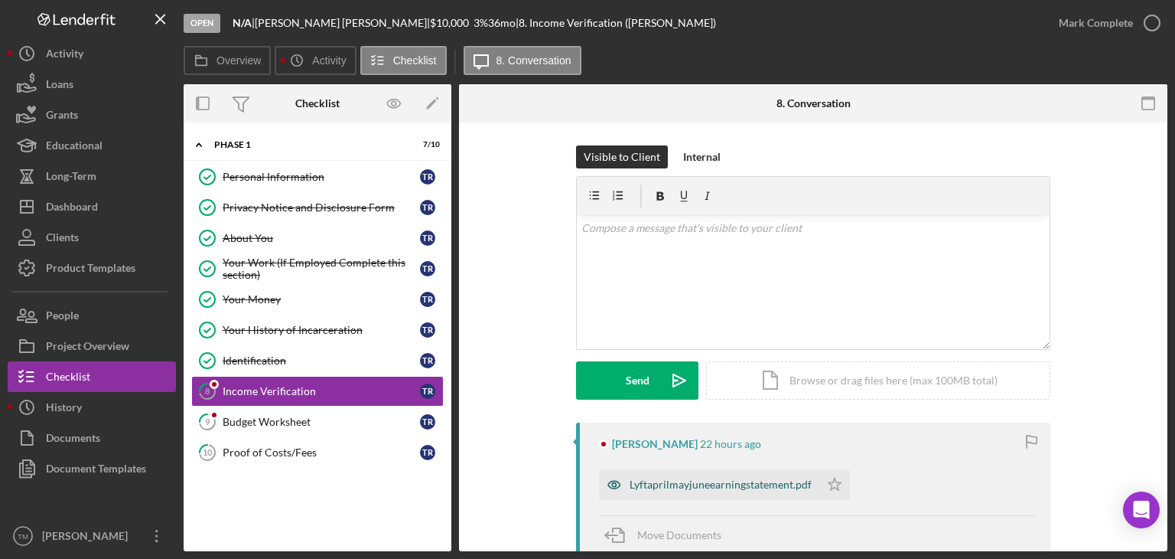
click at [653, 483] on div "Lyftaprilmayjuneearningstatement.pdf" at bounding box center [721, 484] width 182 height 12
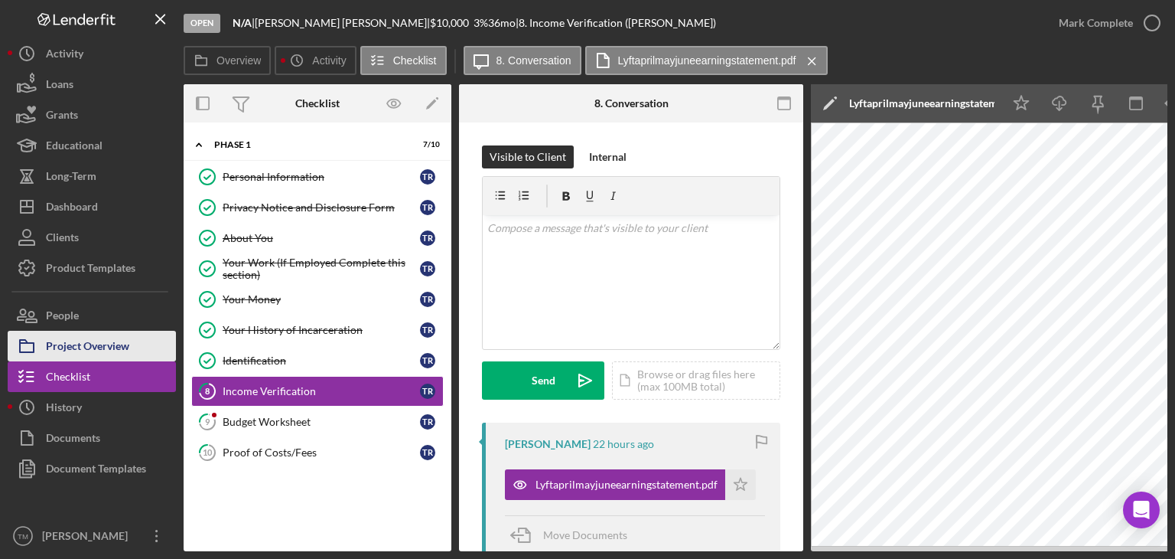
click at [77, 344] on div "Project Overview" at bounding box center [87, 348] width 83 height 34
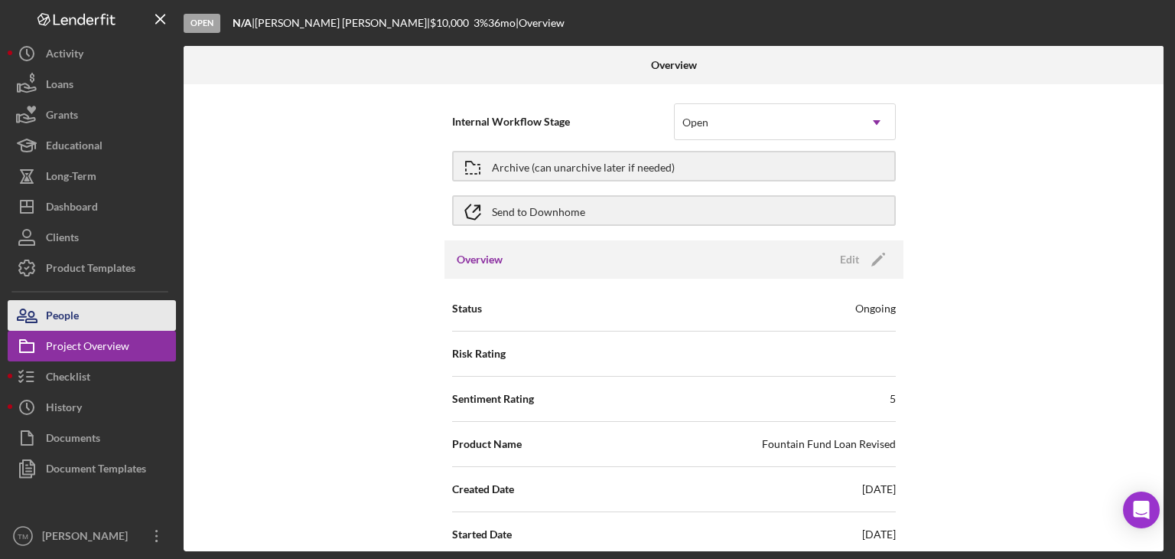
click at [75, 302] on div "People" at bounding box center [62, 317] width 33 height 34
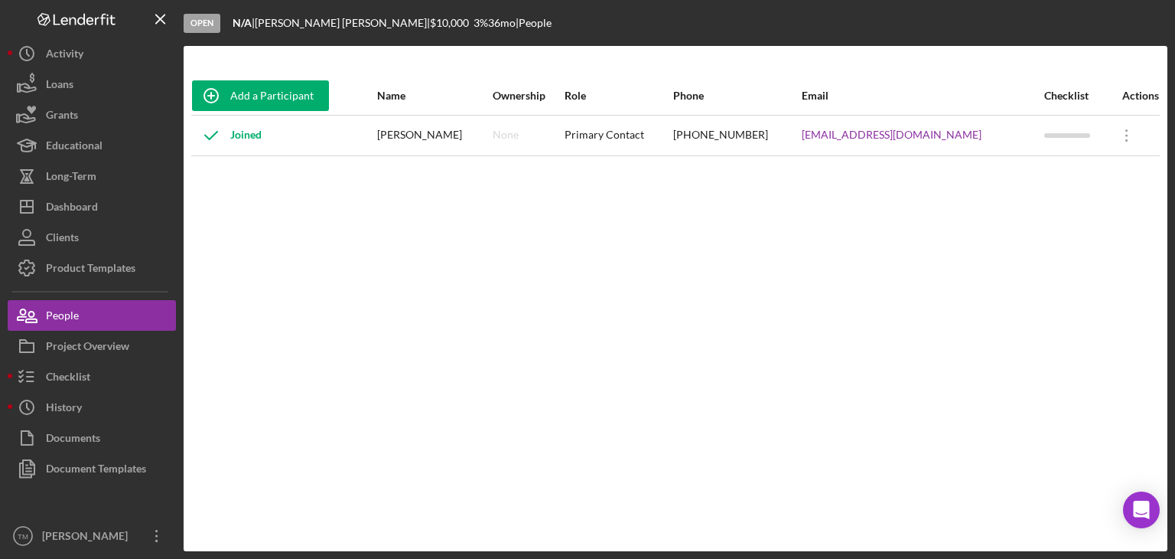
click at [413, 129] on div "[PERSON_NAME]" at bounding box center [434, 135] width 114 height 38
click at [71, 372] on div "Checklist" at bounding box center [68, 378] width 44 height 34
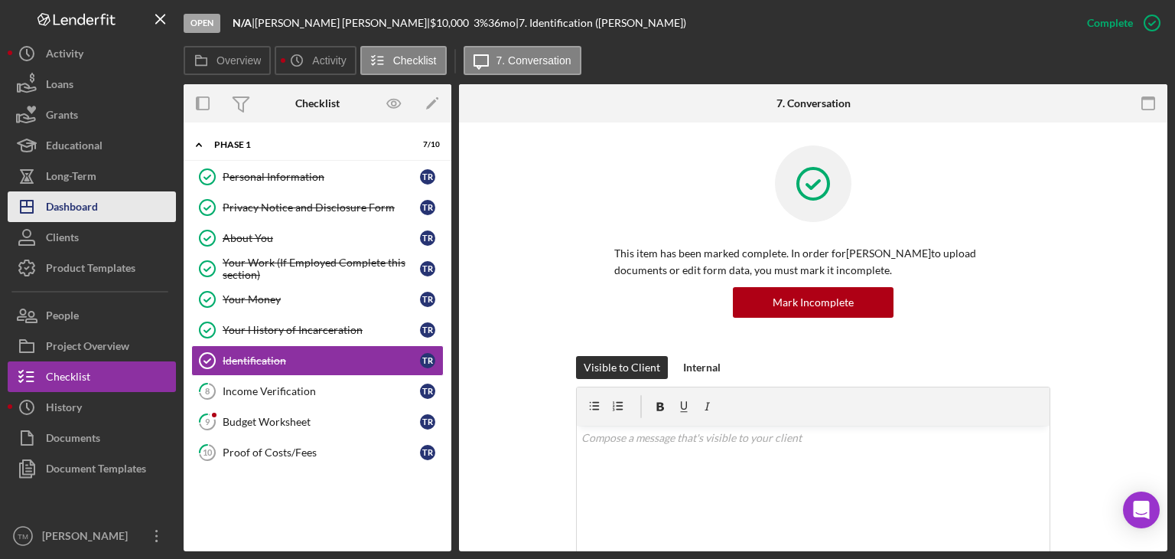
click at [72, 197] on div "Dashboard" at bounding box center [72, 208] width 52 height 34
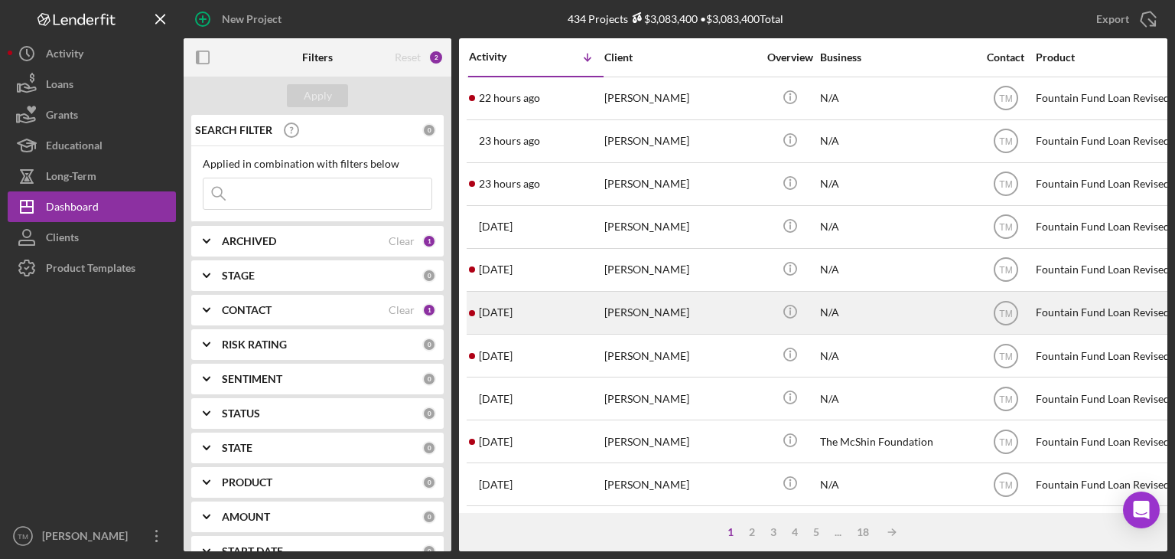
click at [640, 313] on div "[PERSON_NAME]" at bounding box center [681, 312] width 153 height 41
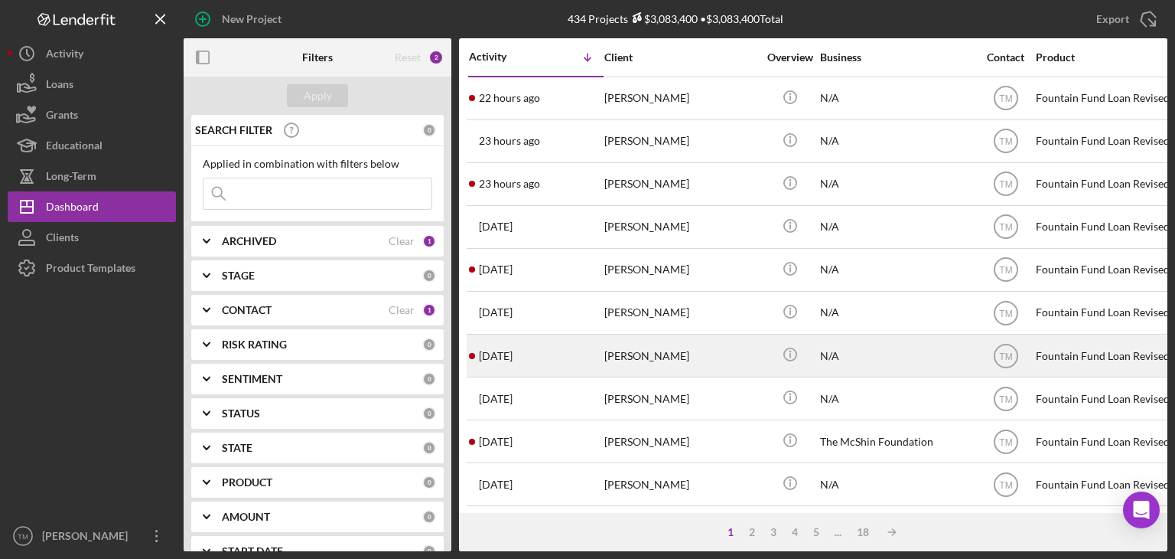
click at [622, 353] on div "[PERSON_NAME]" at bounding box center [681, 355] width 153 height 41
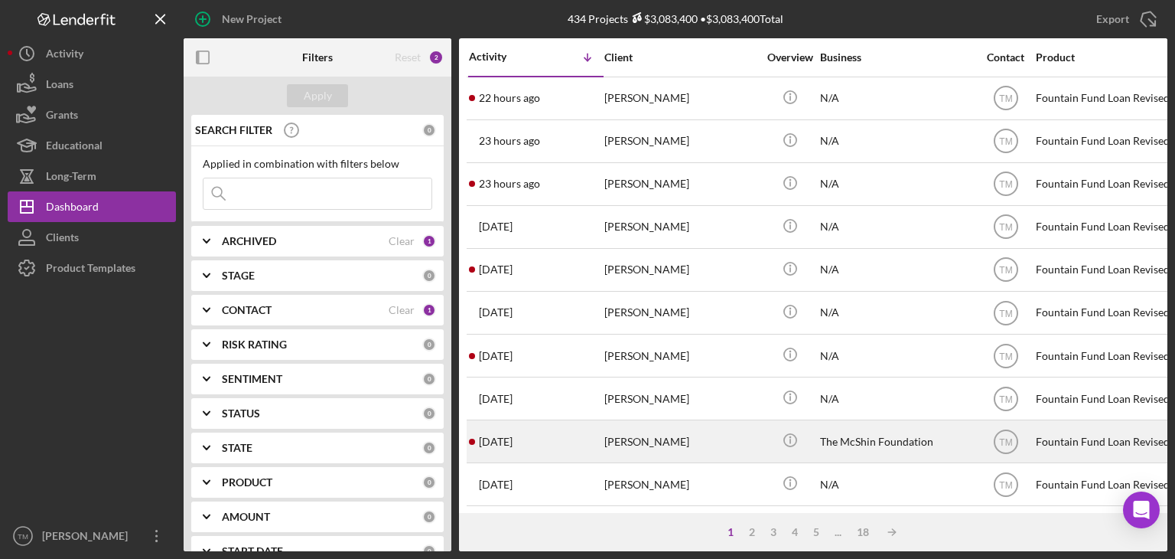
click at [623, 442] on div "[PERSON_NAME]" at bounding box center [681, 441] width 153 height 41
